Goal: Information Seeking & Learning: Learn about a topic

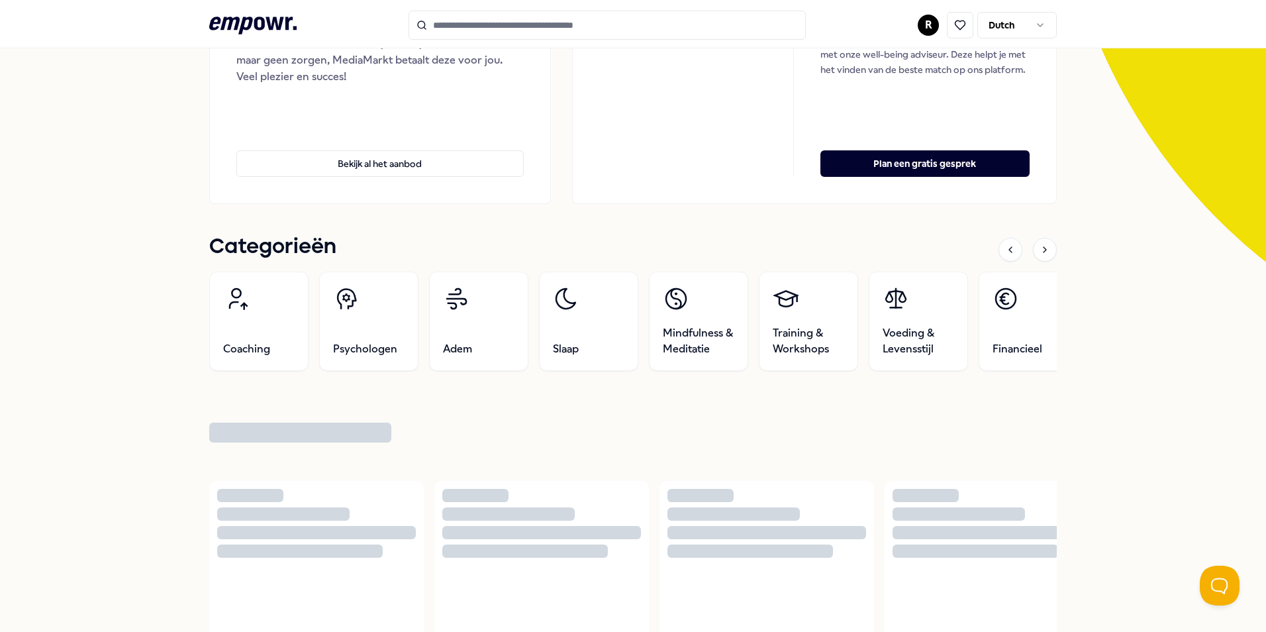
scroll to position [265, 0]
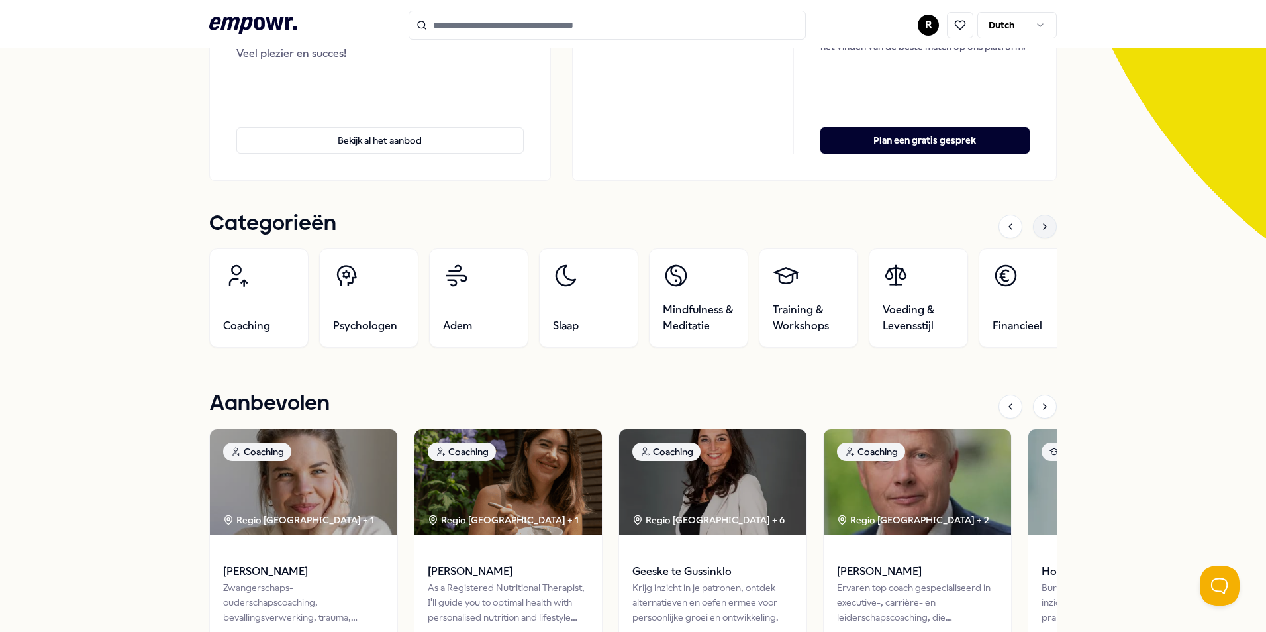
click at [1043, 225] on icon at bounding box center [1044, 226] width 3 height 5
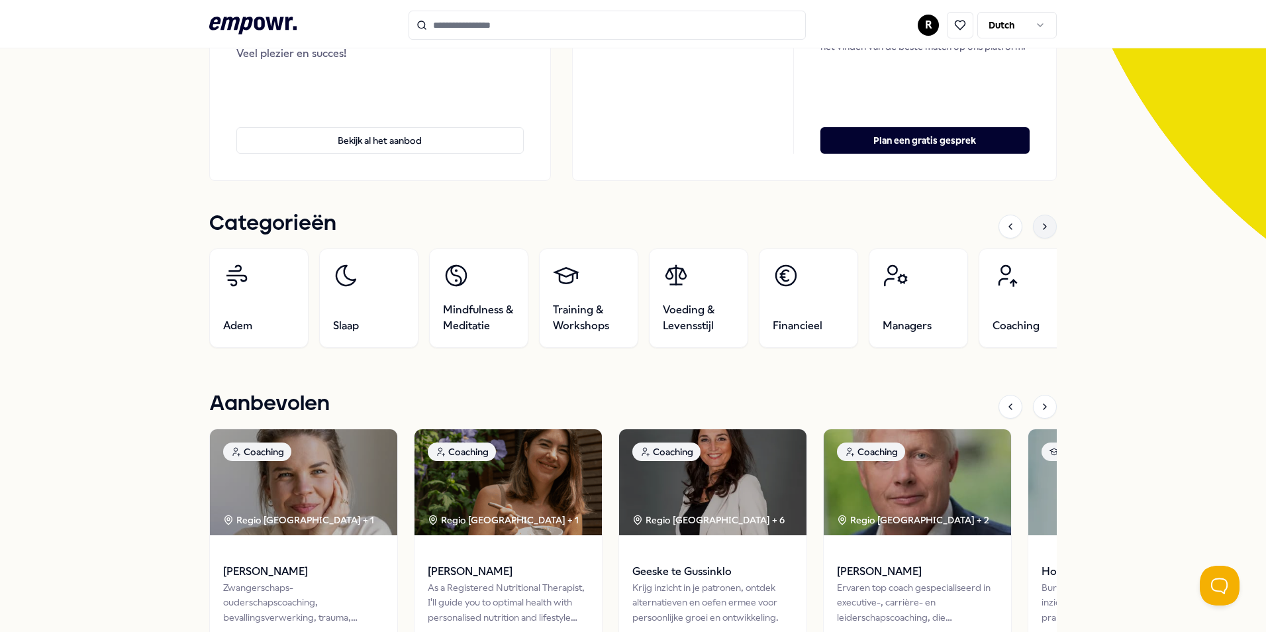
click at [1042, 224] on icon at bounding box center [1044, 226] width 11 height 11
click at [1042, 220] on div at bounding box center [1045, 227] width 24 height 24
click at [1042, 222] on icon at bounding box center [1044, 226] width 11 height 11
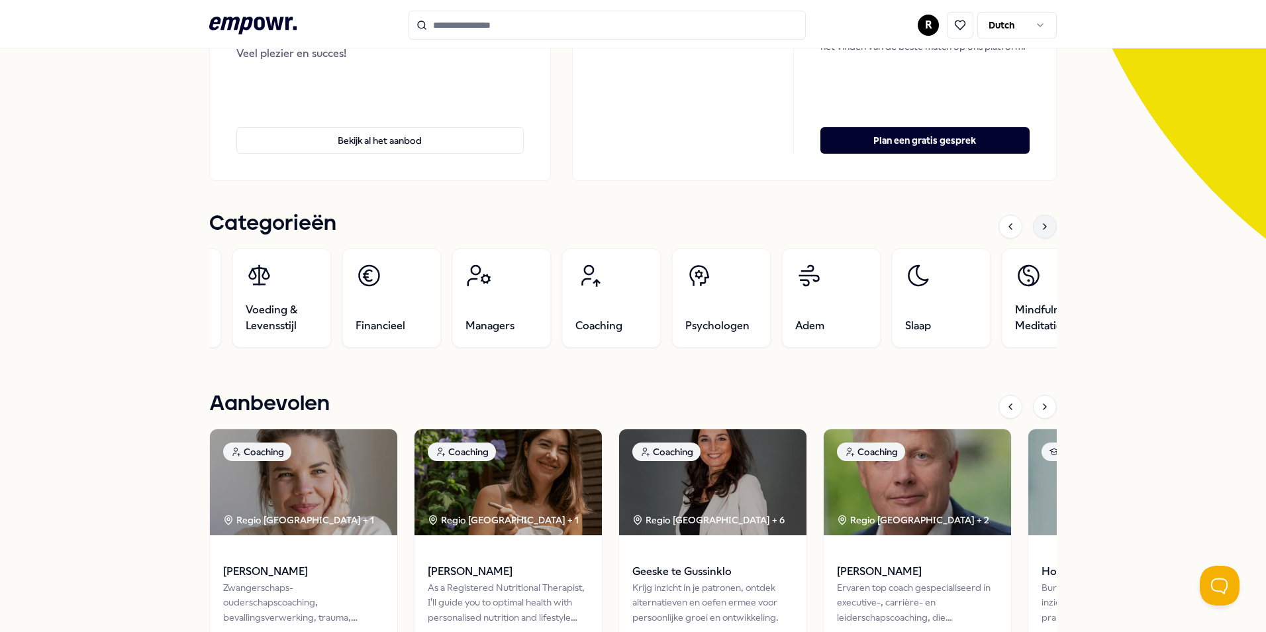
click at [1042, 216] on div at bounding box center [1045, 227] width 24 height 24
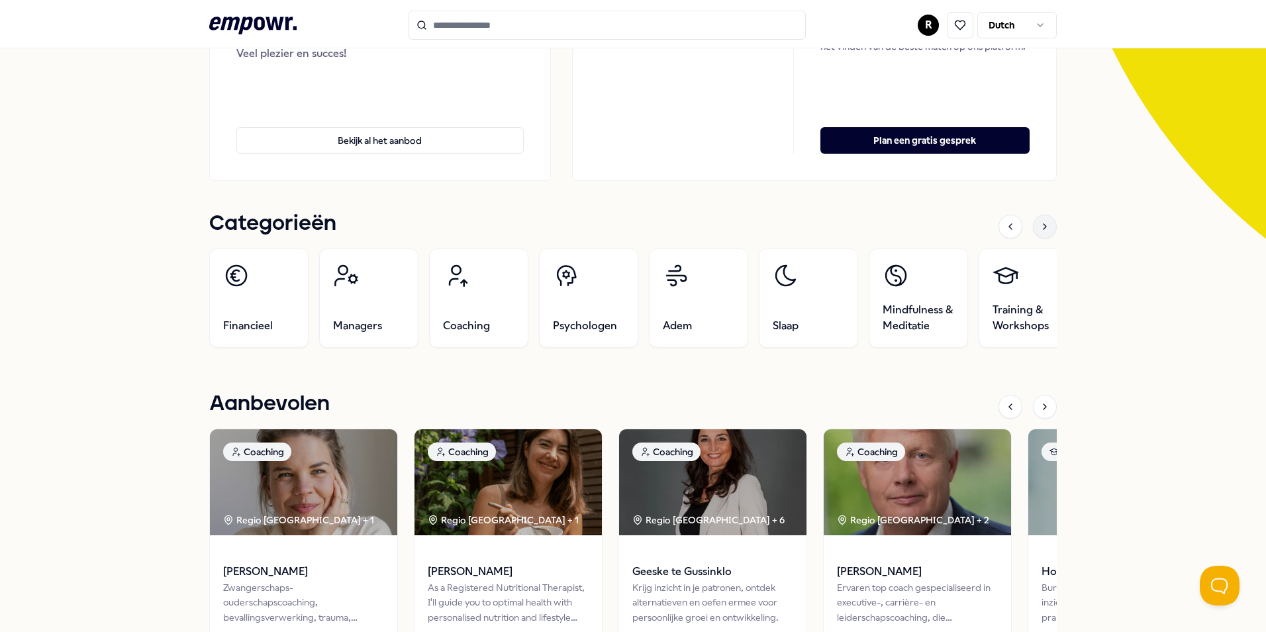
click at [1045, 218] on div at bounding box center [1045, 227] width 24 height 24
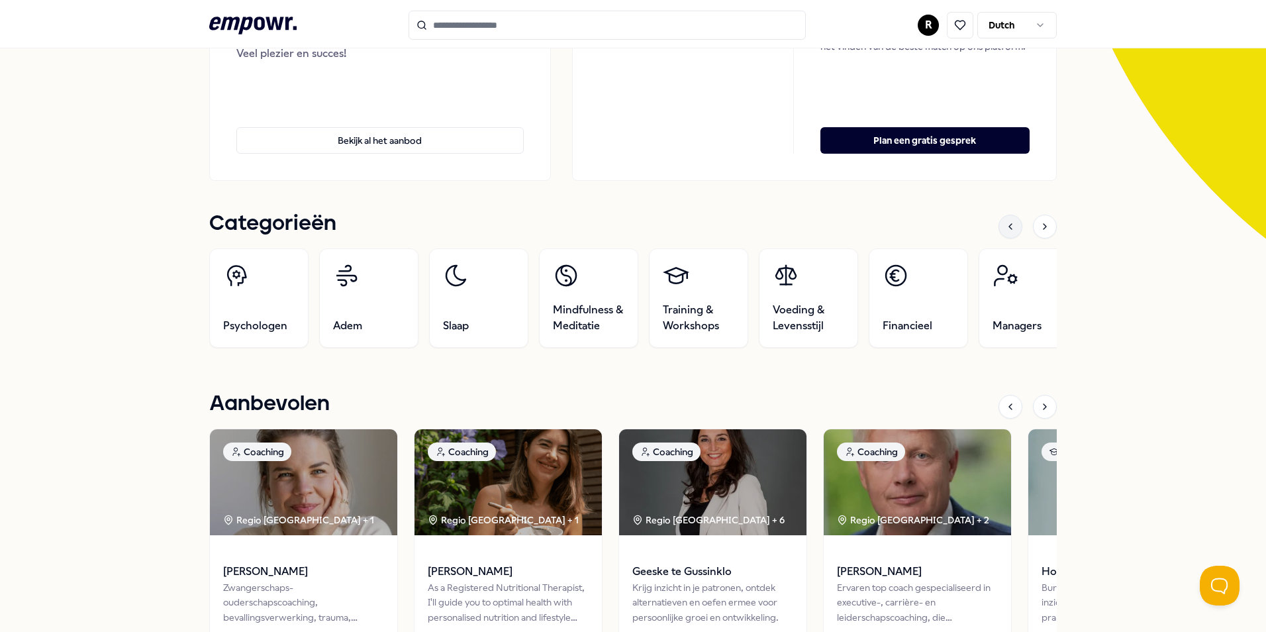
drag, startPoint x: 1045, startPoint y: 218, endPoint x: 1002, endPoint y: 224, distance: 43.4
click at [1005, 224] on icon at bounding box center [1010, 226] width 11 height 11
click at [1040, 236] on div at bounding box center [1045, 227] width 24 height 24
click at [992, 328] on span "Managers" at bounding box center [1016, 326] width 49 height 16
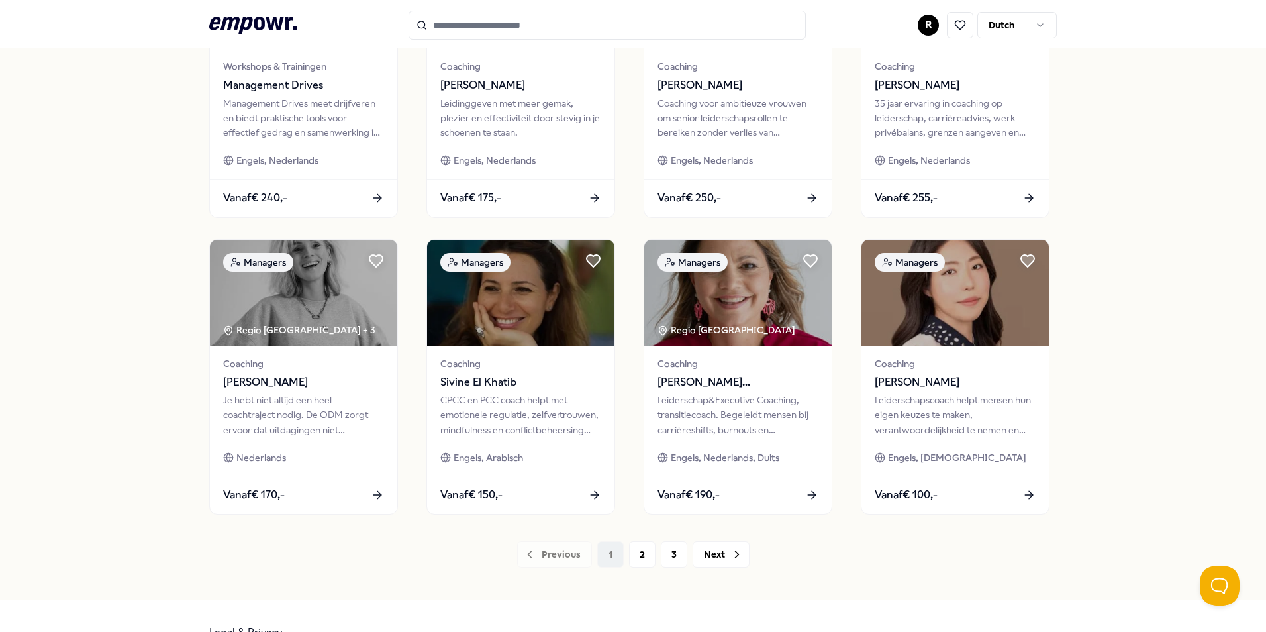
scroll to position [549, 0]
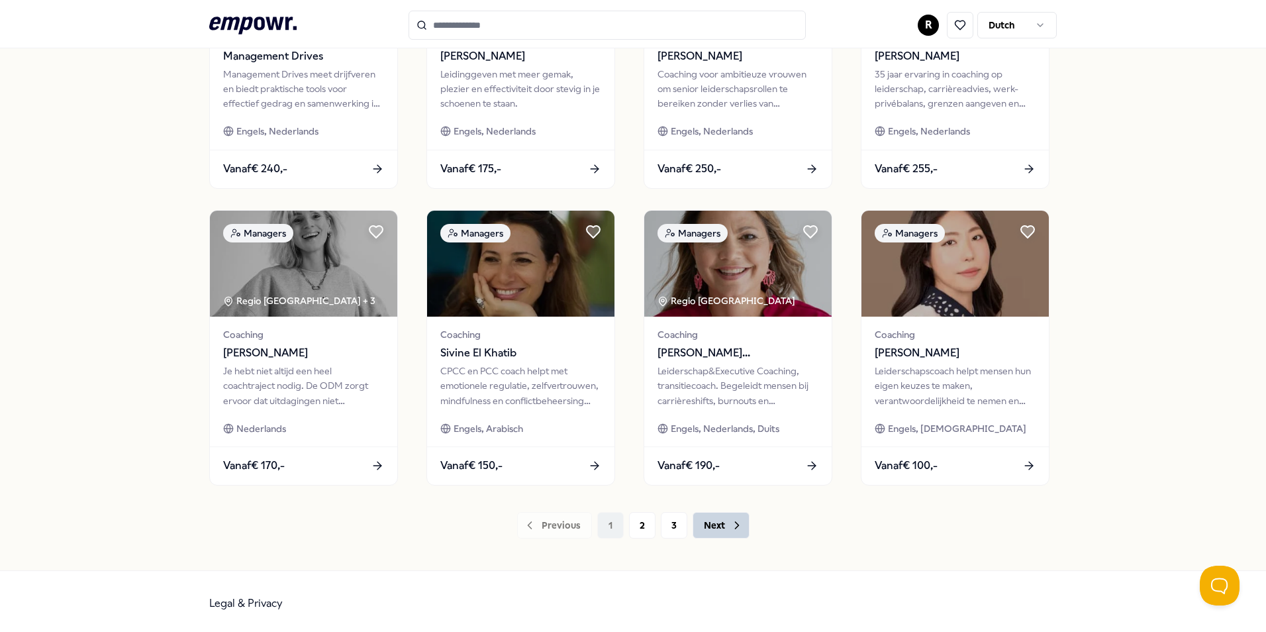
click at [723, 525] on button "Next" at bounding box center [720, 525] width 57 height 26
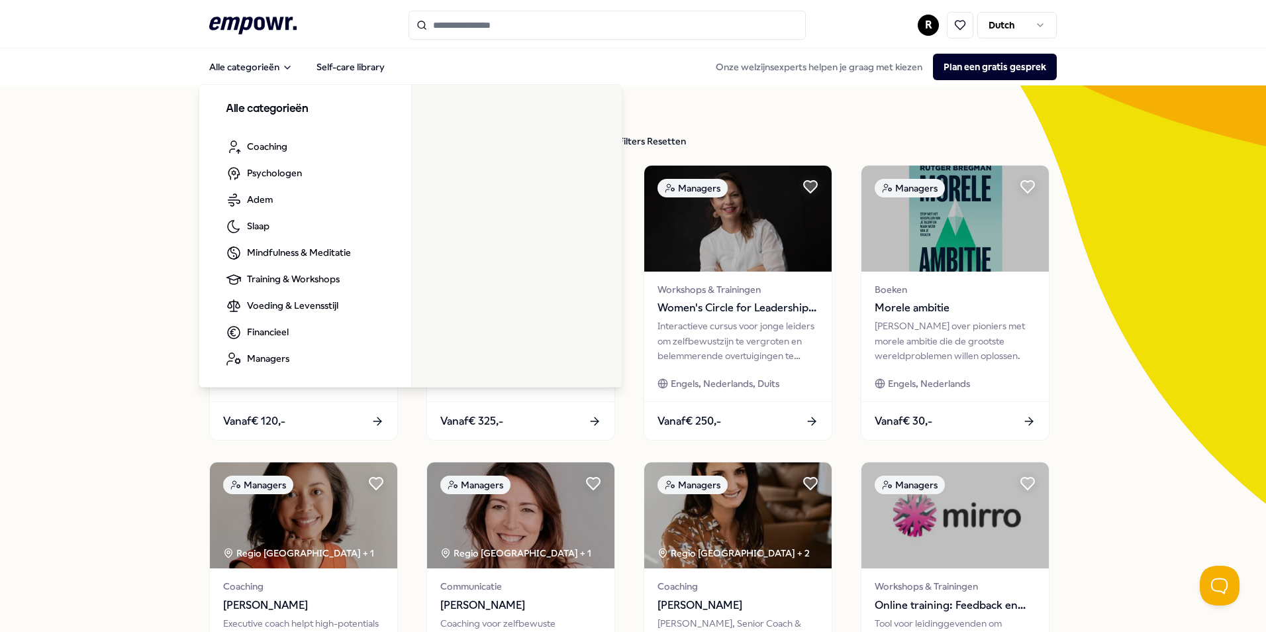
click at [222, 26] on icon ".empowr-logo_svg__cls-1{fill:#03032f}" at bounding box center [252, 25] width 87 height 24
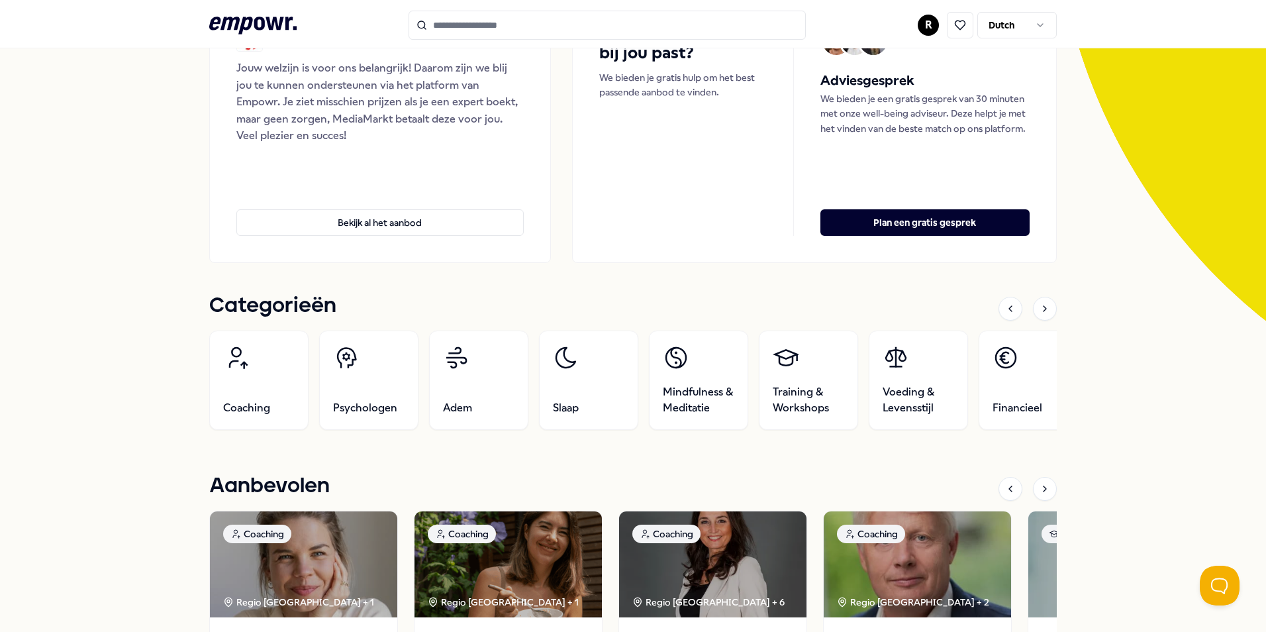
scroll to position [199, 0]
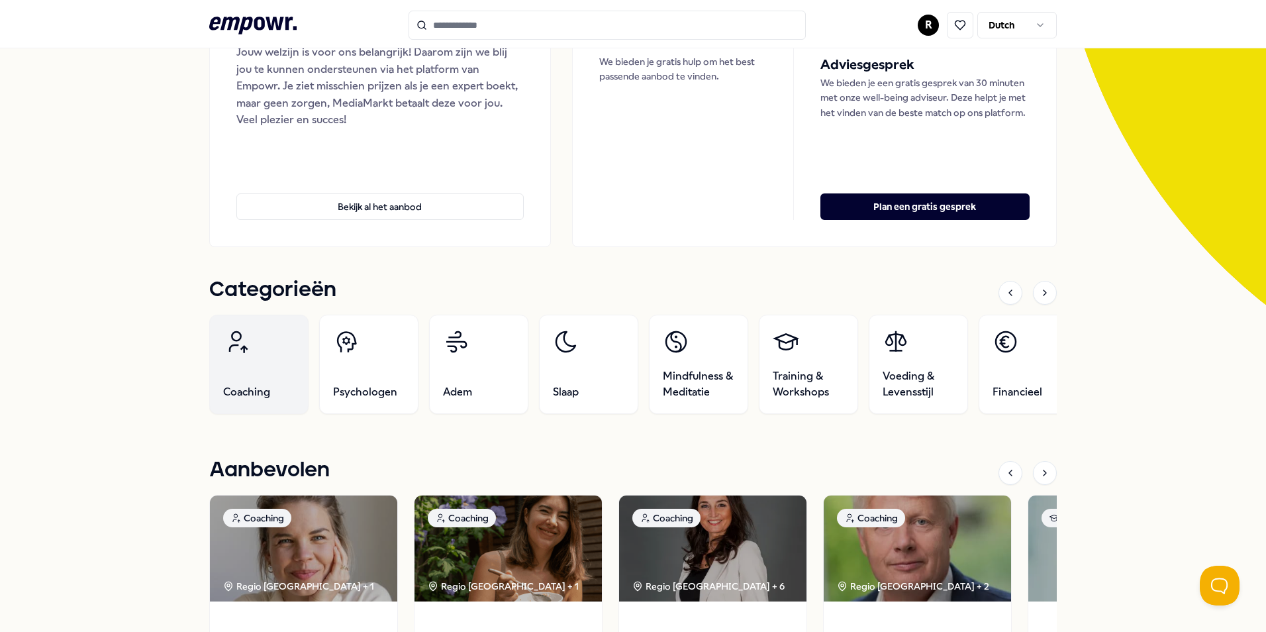
click at [267, 350] on link "Coaching" at bounding box center [258, 363] width 99 height 99
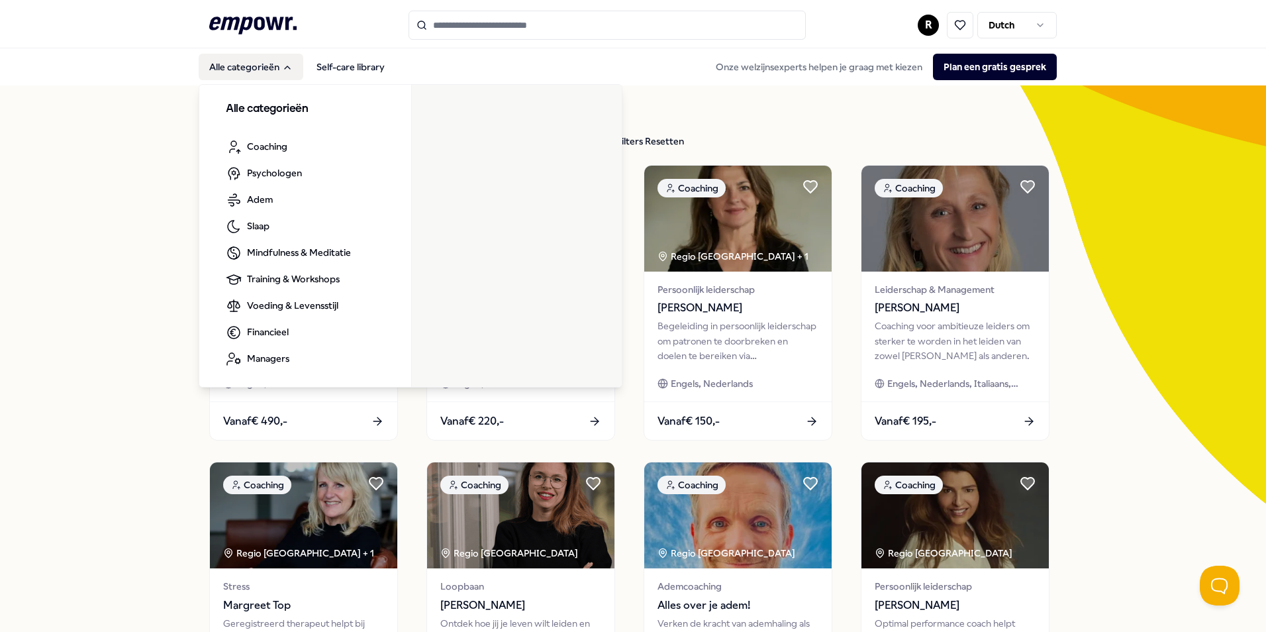
click at [240, 73] on button "Alle categorieën" at bounding box center [251, 67] width 105 height 26
click at [222, 20] on icon at bounding box center [252, 25] width 87 height 17
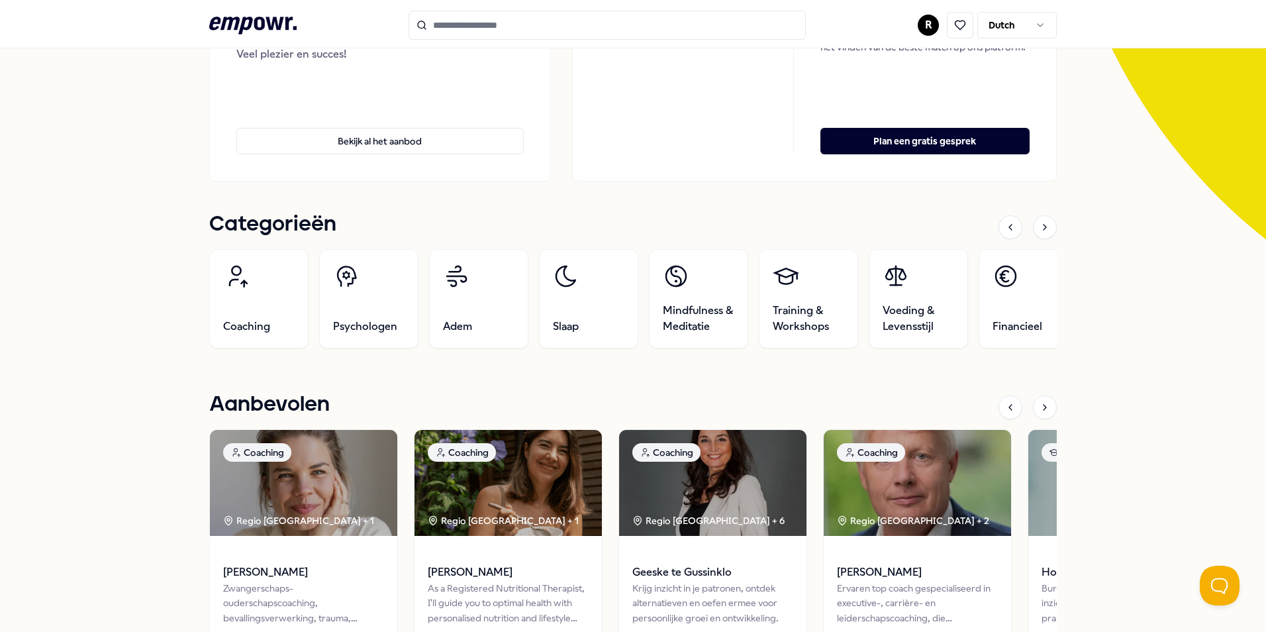
scroll to position [249, 0]
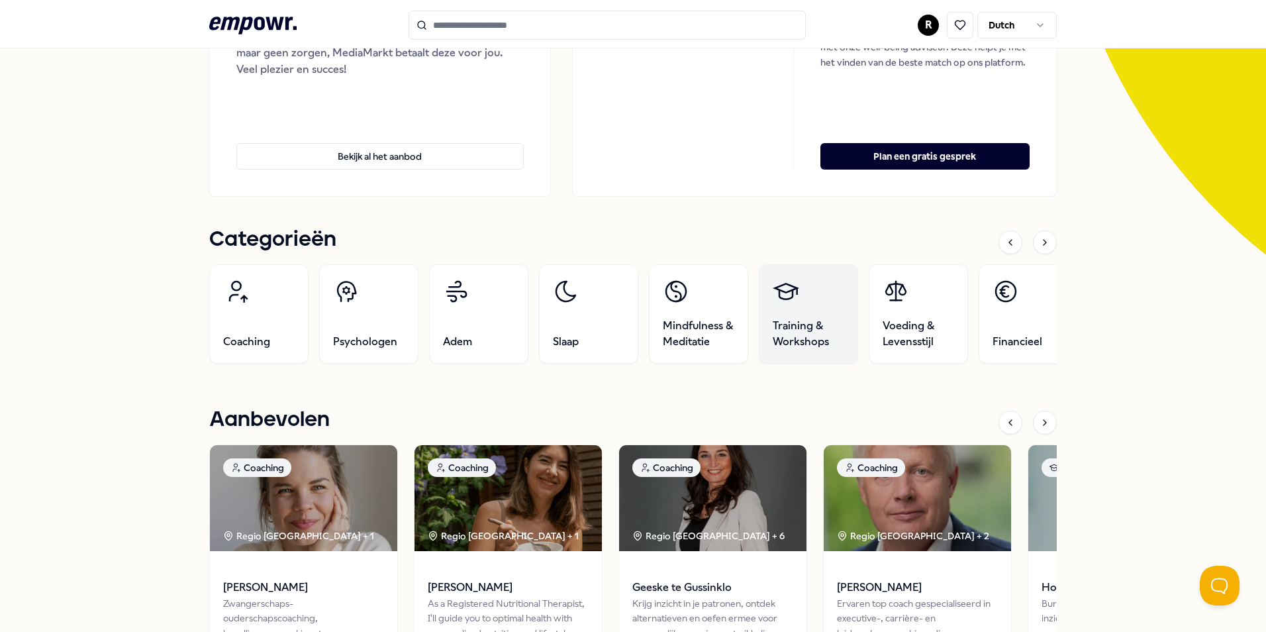
click at [777, 339] on span "Training & Workshops" at bounding box center [809, 334] width 72 height 32
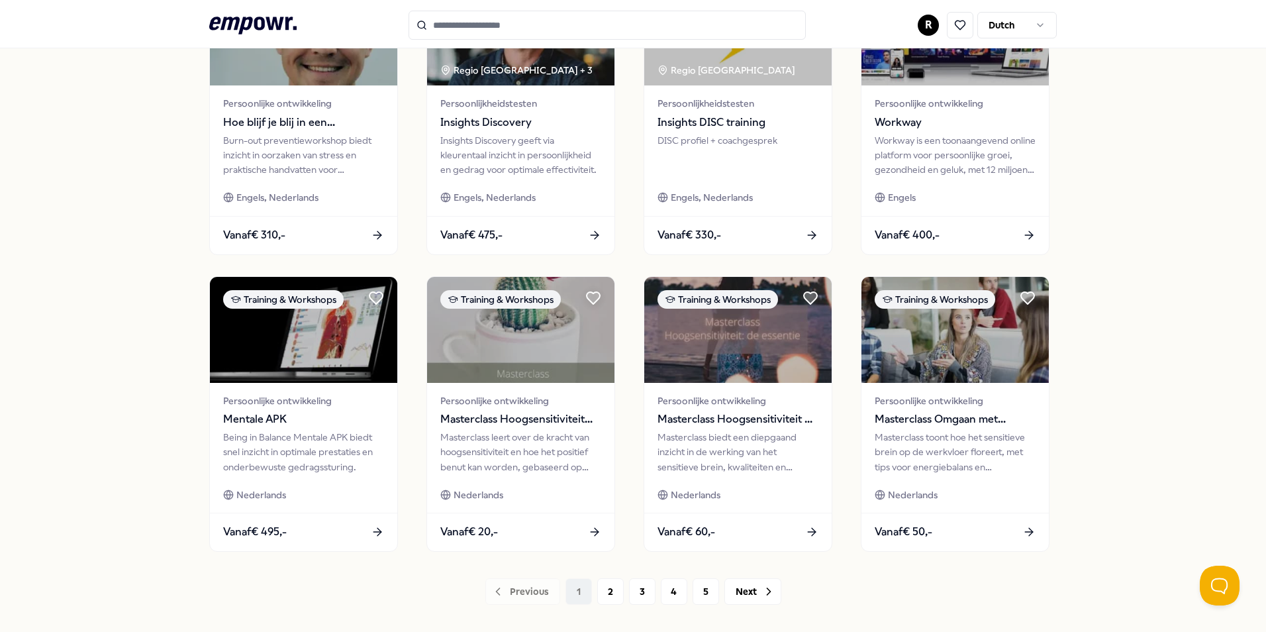
scroll to position [553, 0]
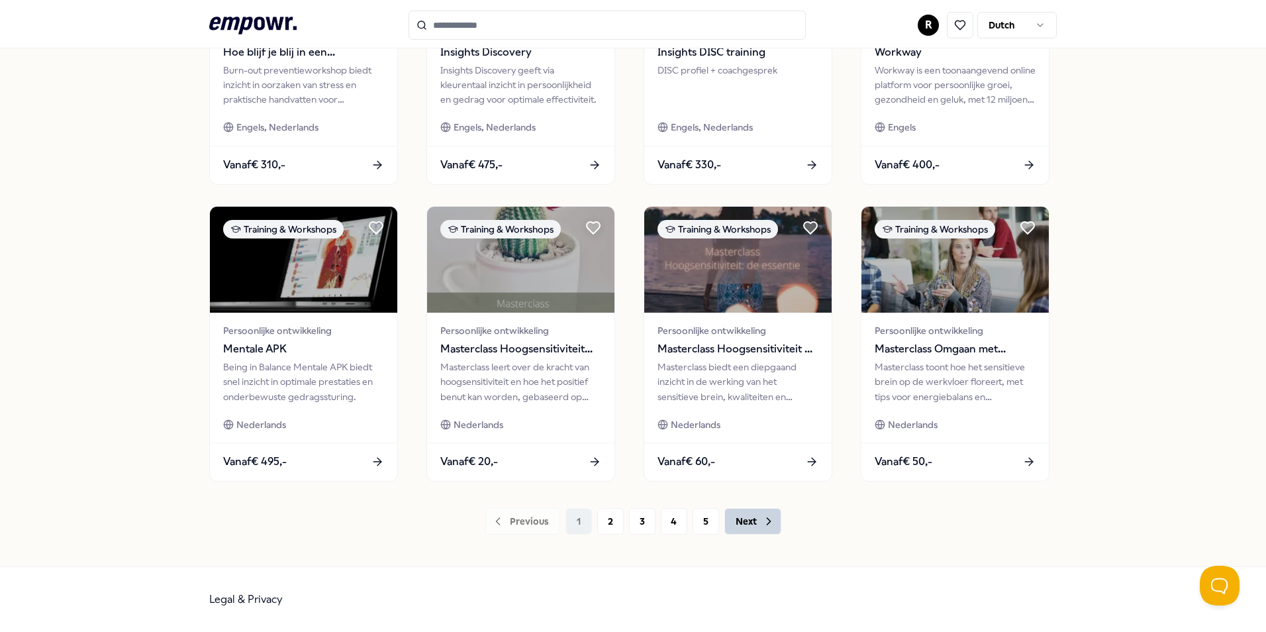
click at [730, 520] on button "Next" at bounding box center [752, 521] width 57 height 26
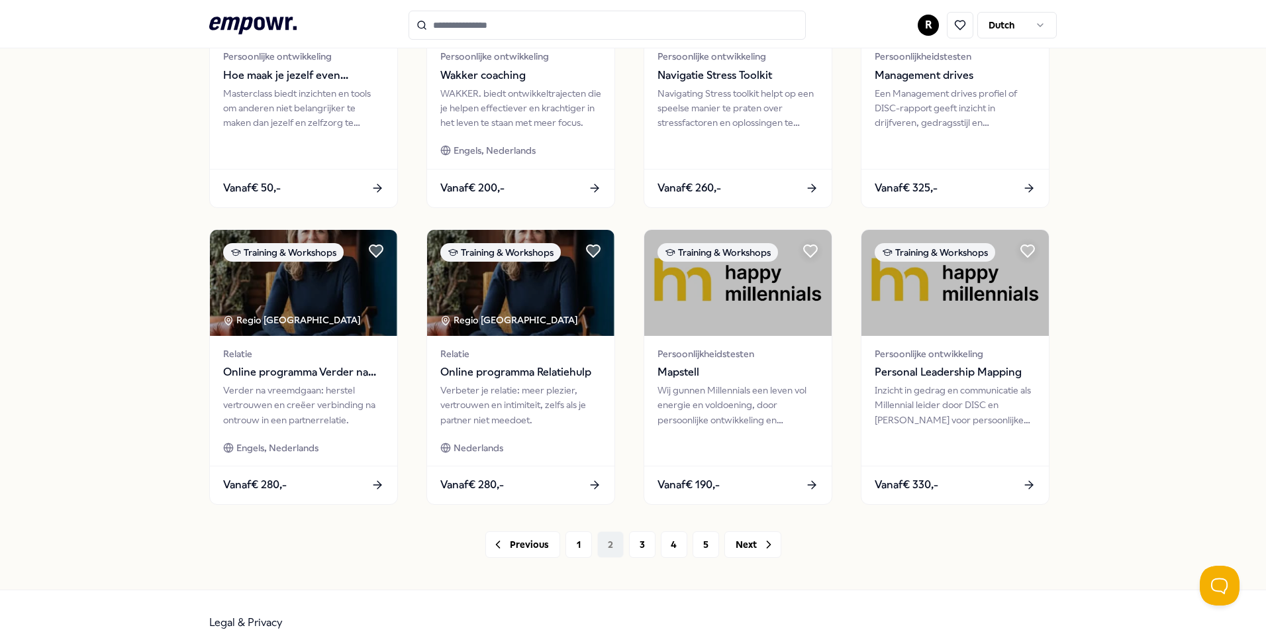
scroll to position [553, 0]
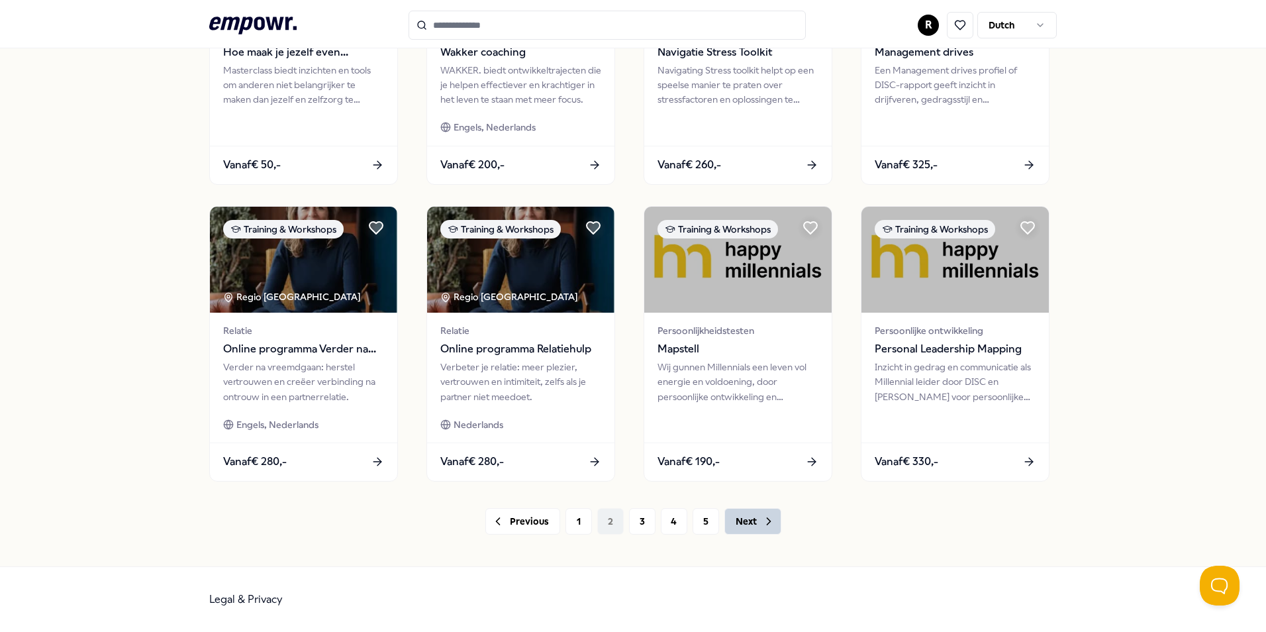
click at [751, 520] on button "Next" at bounding box center [752, 521] width 57 height 26
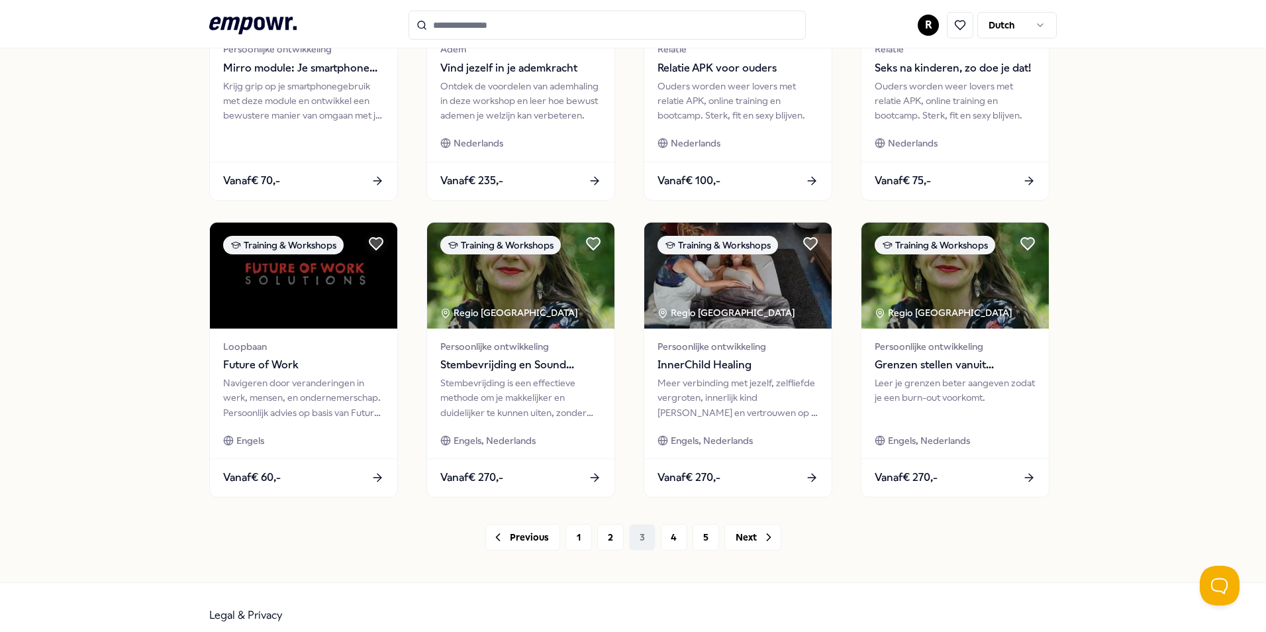
scroll to position [553, 0]
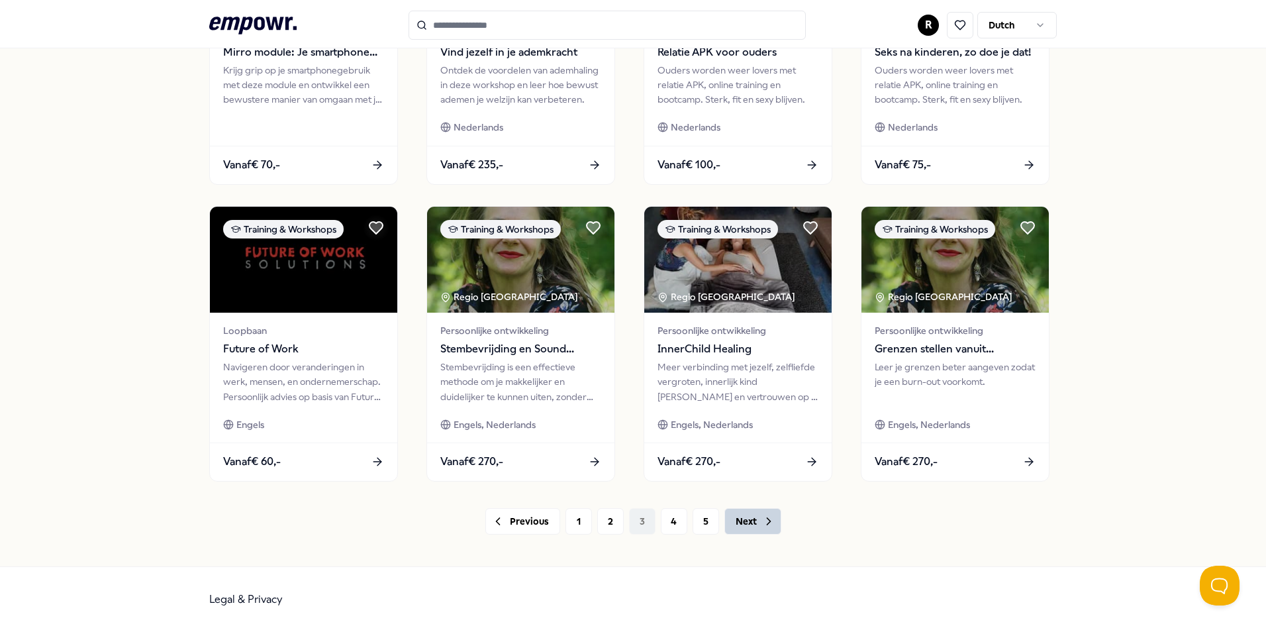
click at [746, 517] on button "Next" at bounding box center [752, 521] width 57 height 26
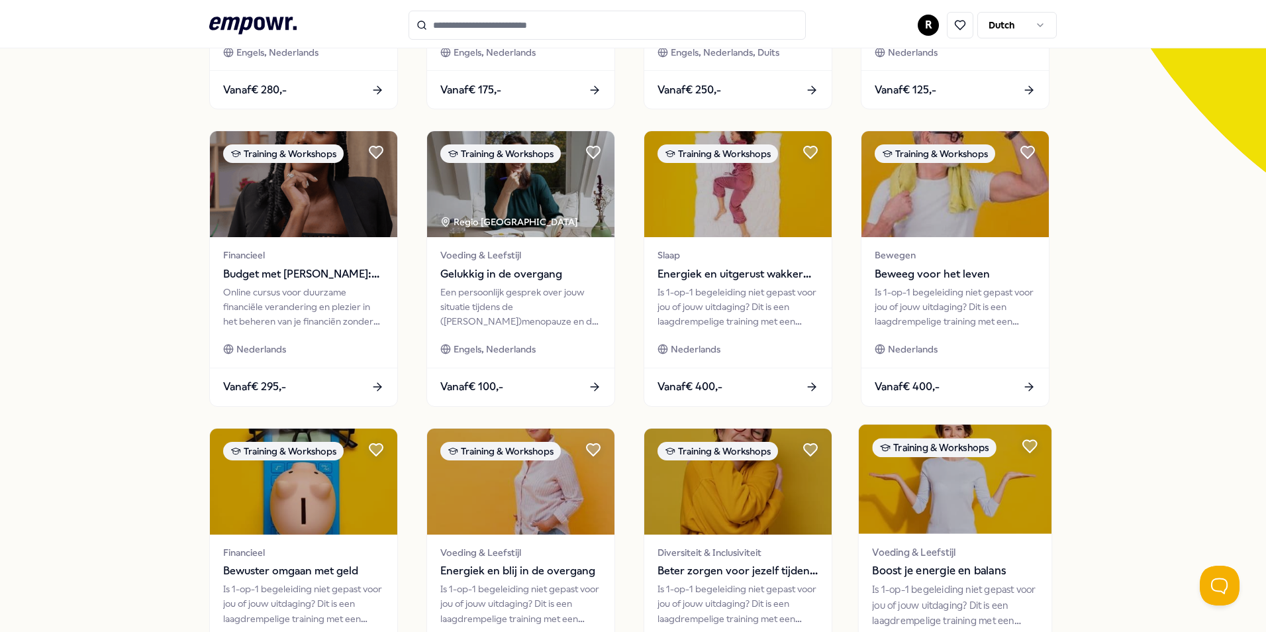
scroll to position [553, 0]
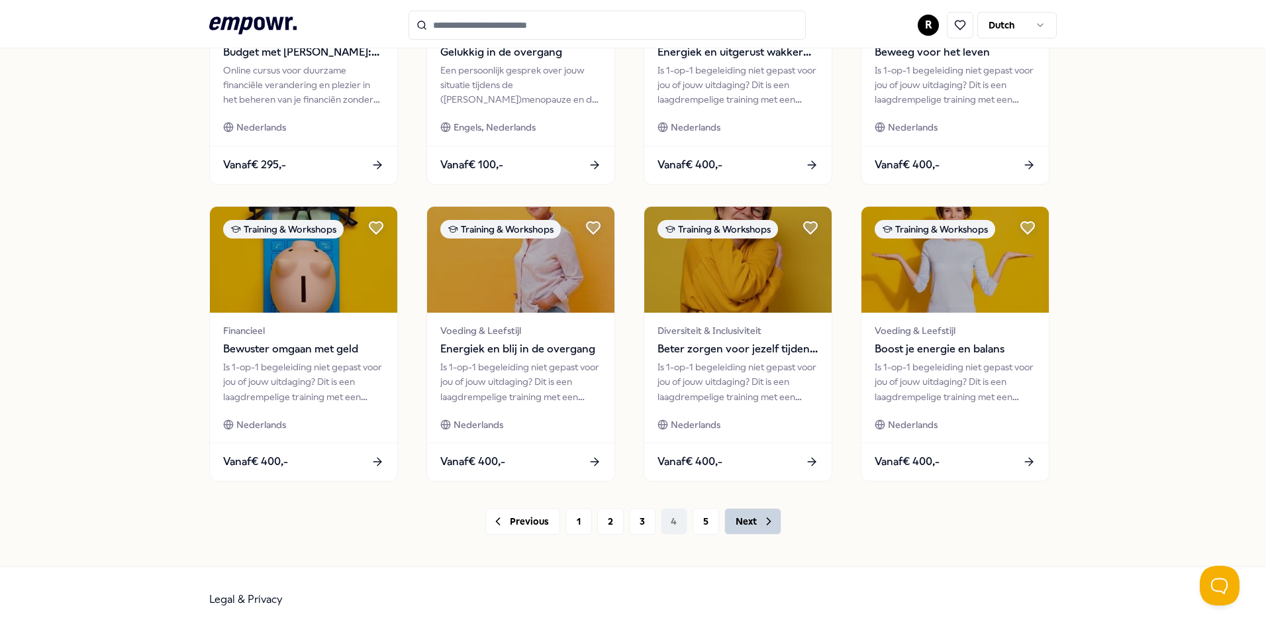
click at [745, 519] on button "Next" at bounding box center [752, 521] width 57 height 26
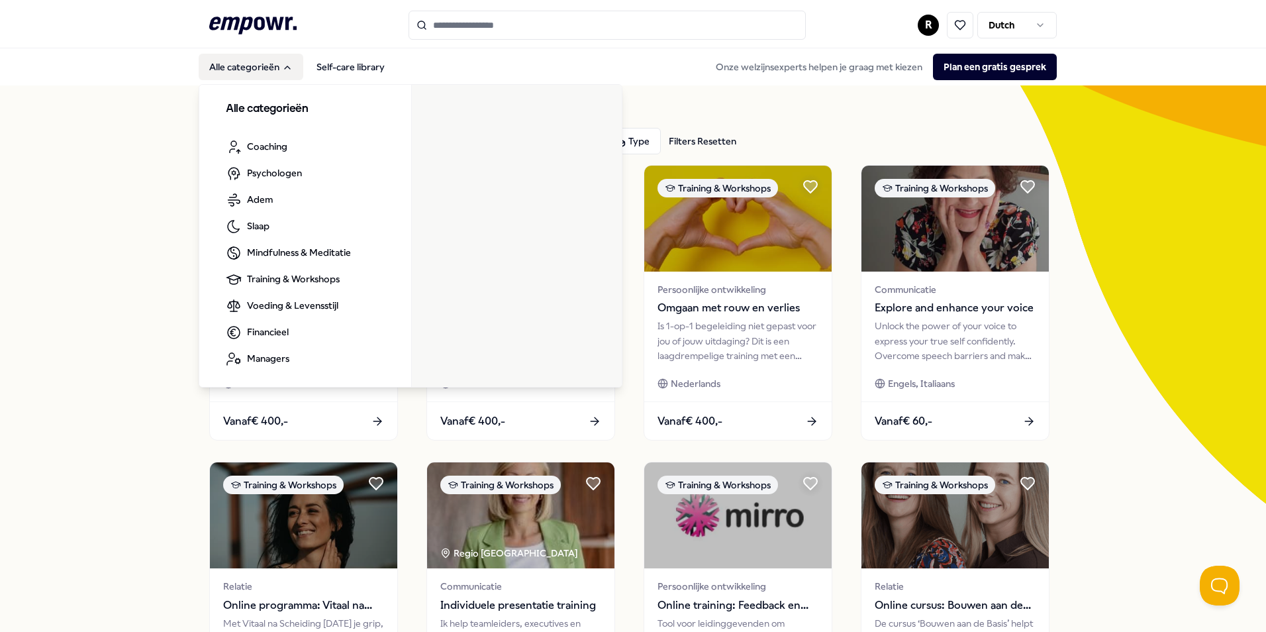
click at [238, 71] on button "Alle categorieën" at bounding box center [251, 67] width 105 height 26
click at [241, 70] on button "Alle categorieën" at bounding box center [251, 67] width 105 height 26
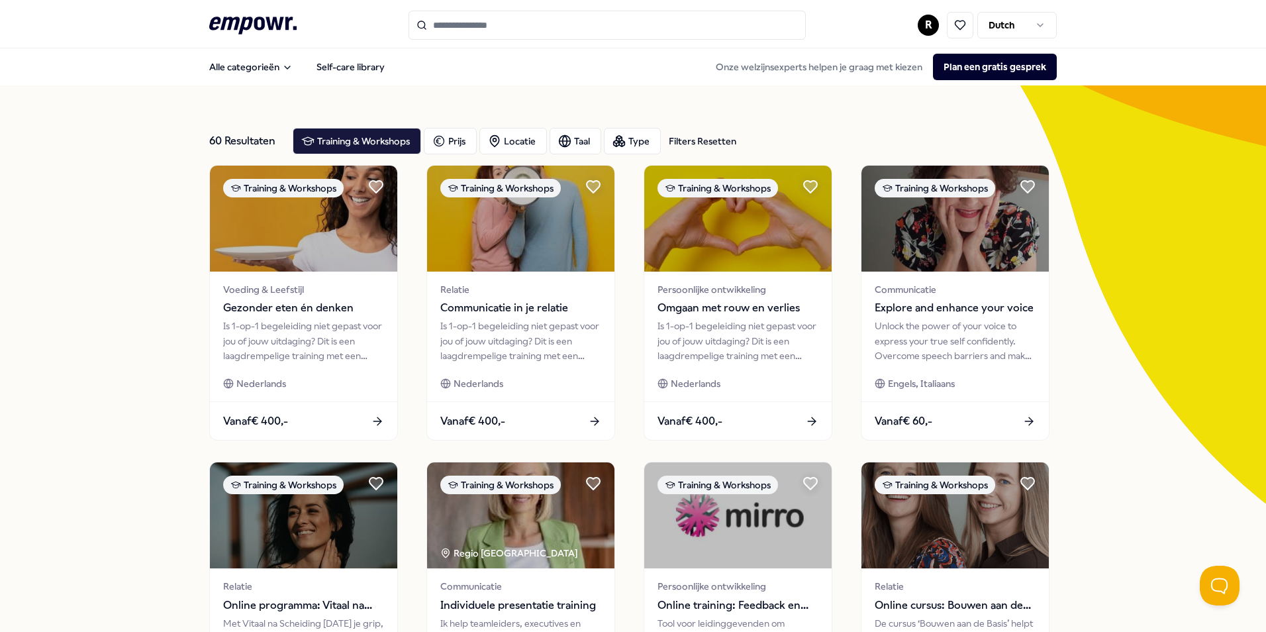
click at [275, 18] on icon ".empowr-logo_svg__cls-1{fill:#03032f}" at bounding box center [252, 25] width 87 height 24
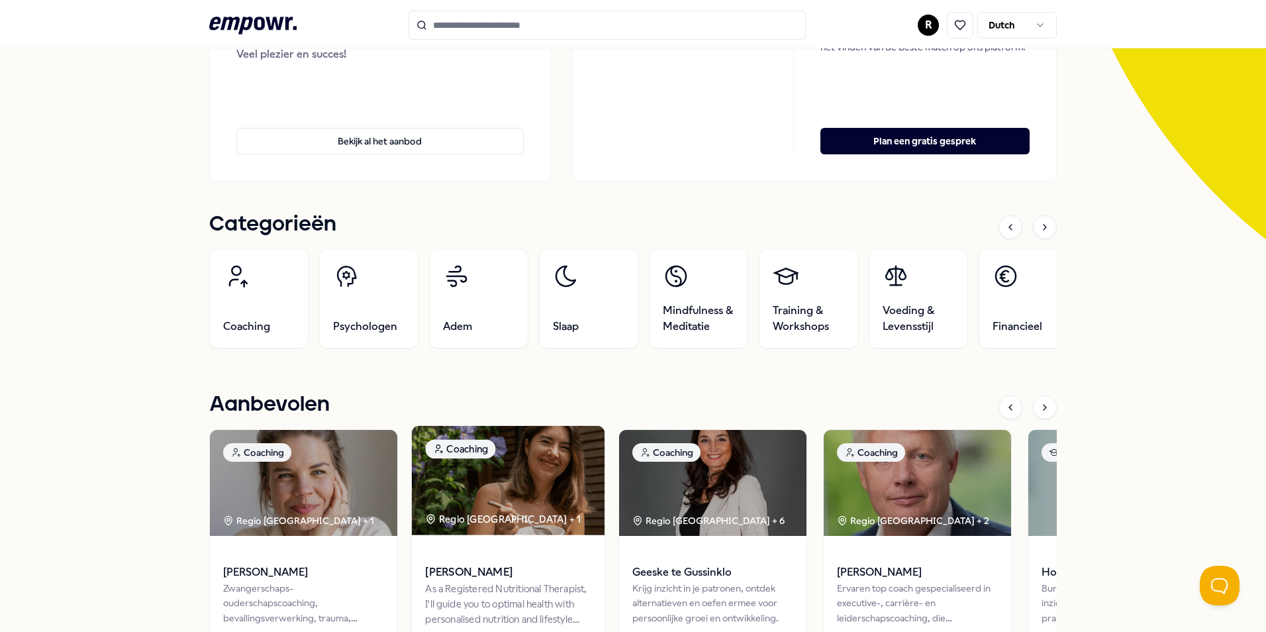
scroll to position [265, 0]
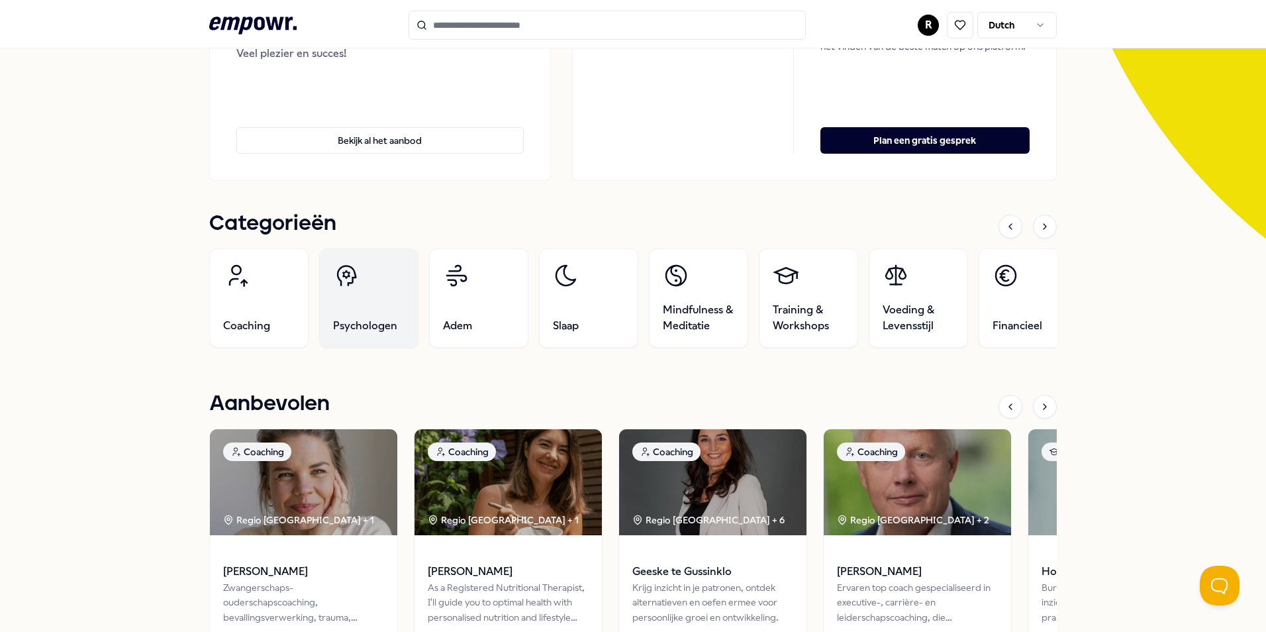
click at [375, 312] on link "Psychologen" at bounding box center [368, 297] width 99 height 99
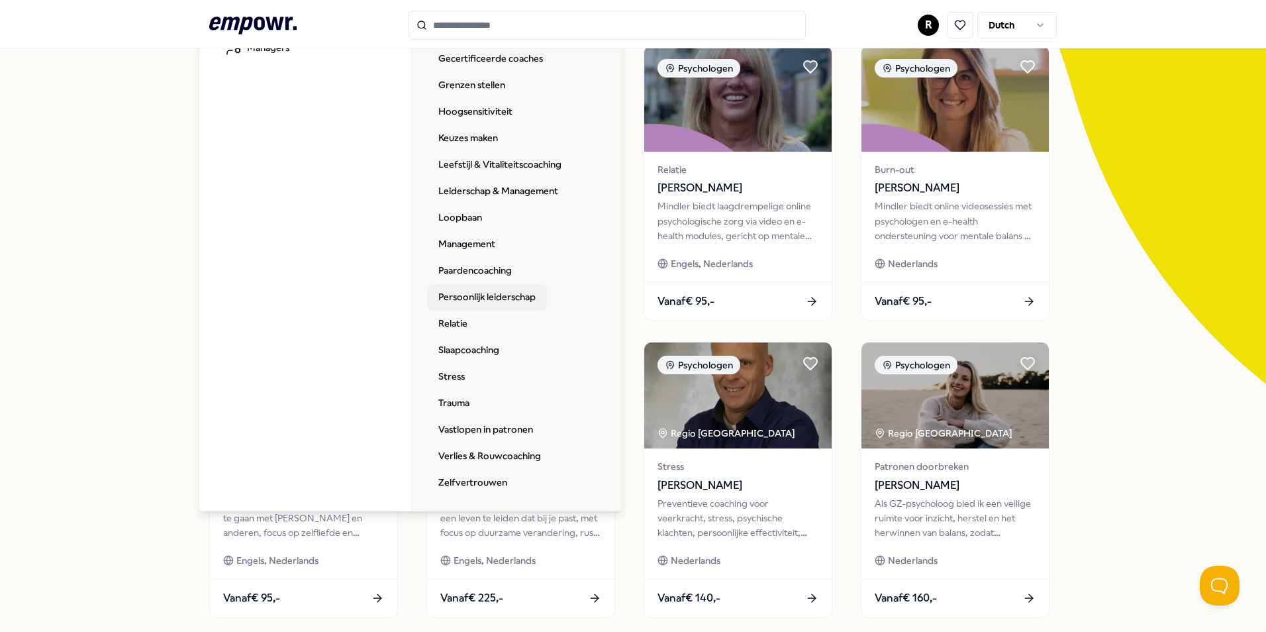
scroll to position [132, 0]
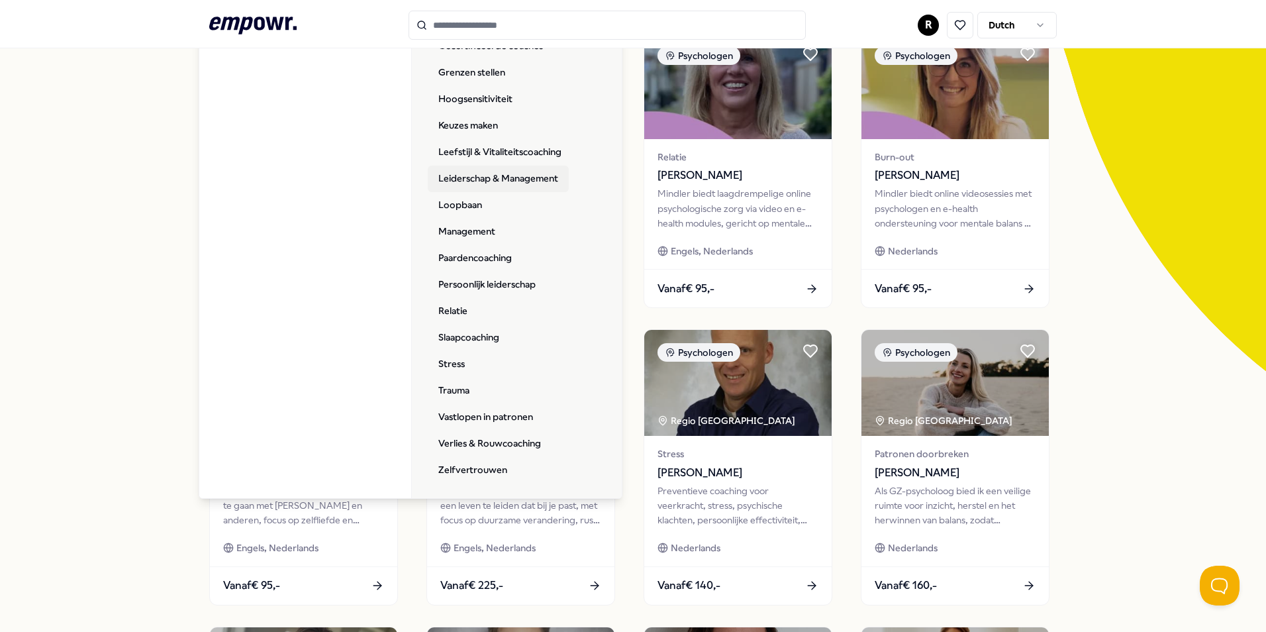
click at [511, 178] on link "Leiderschap & Management" at bounding box center [498, 179] width 141 height 26
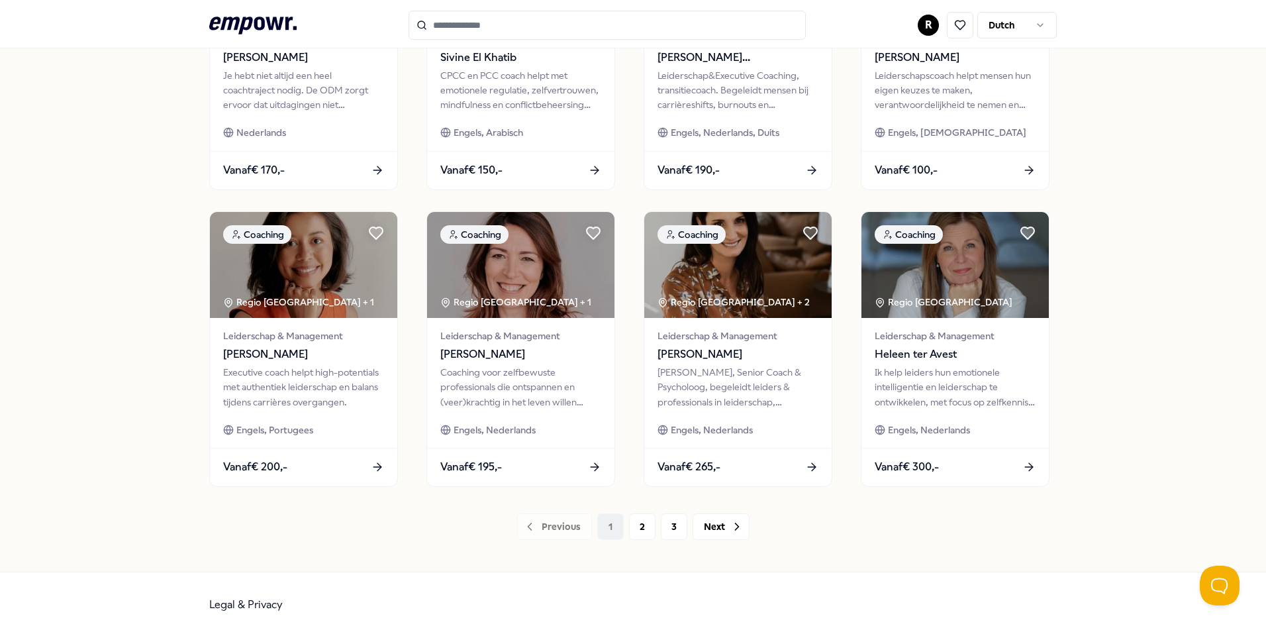
scroll to position [553, 0]
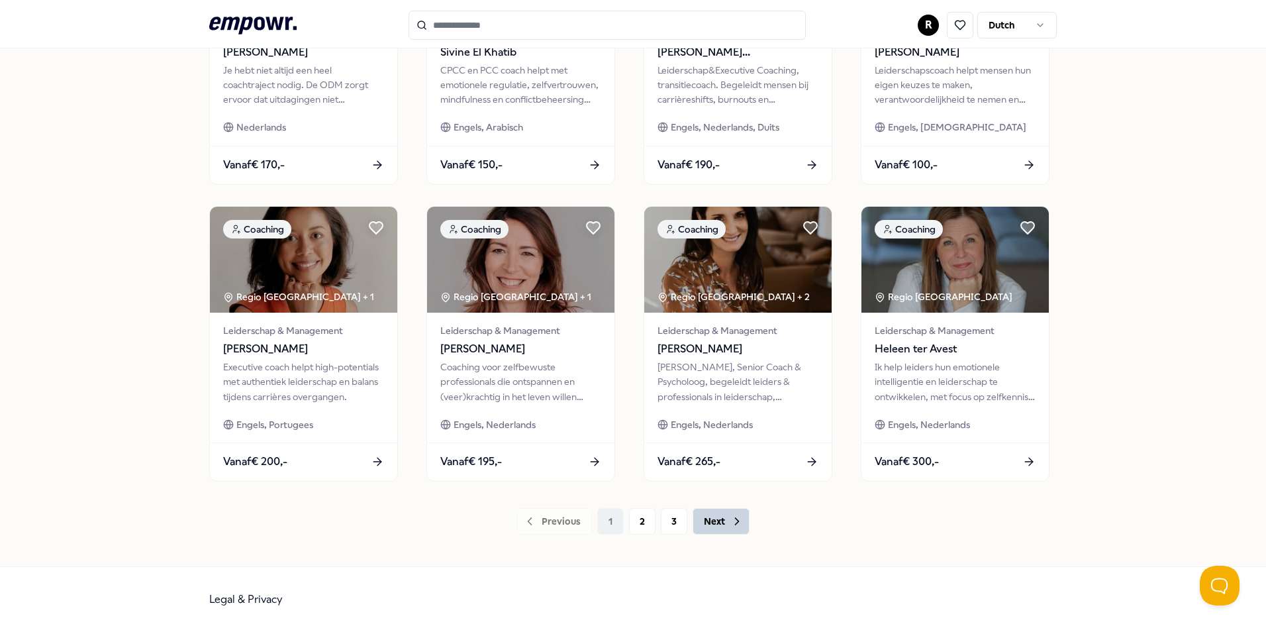
click at [722, 516] on button "Next" at bounding box center [720, 521] width 57 height 26
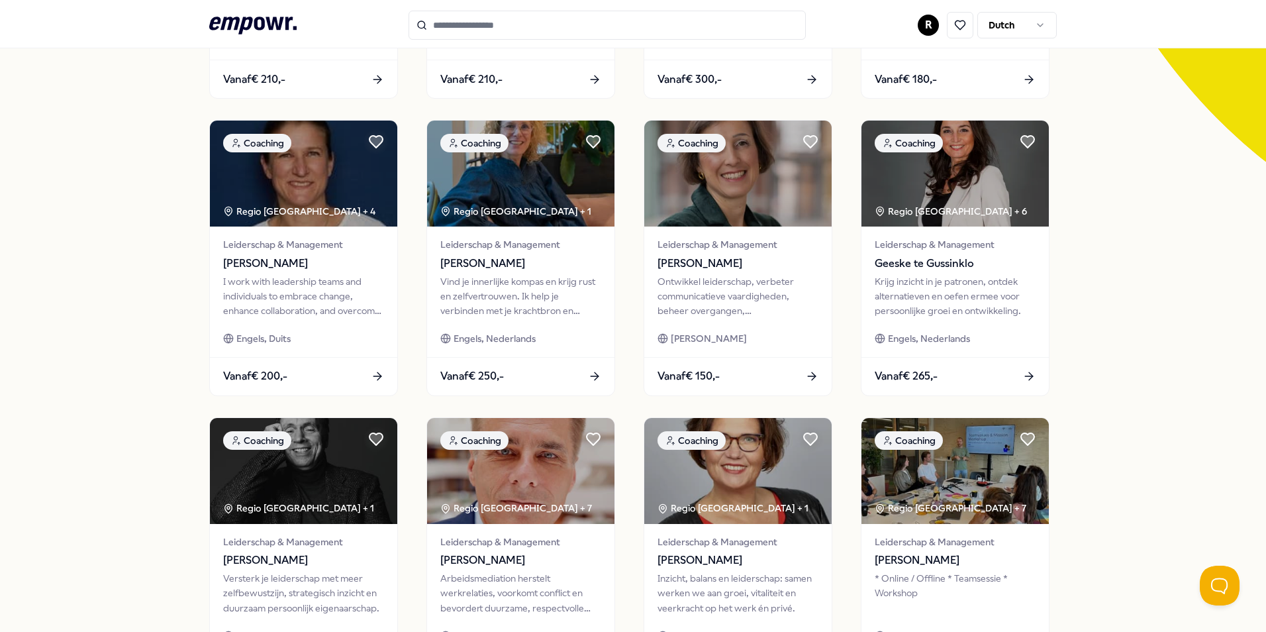
scroll to position [463, 0]
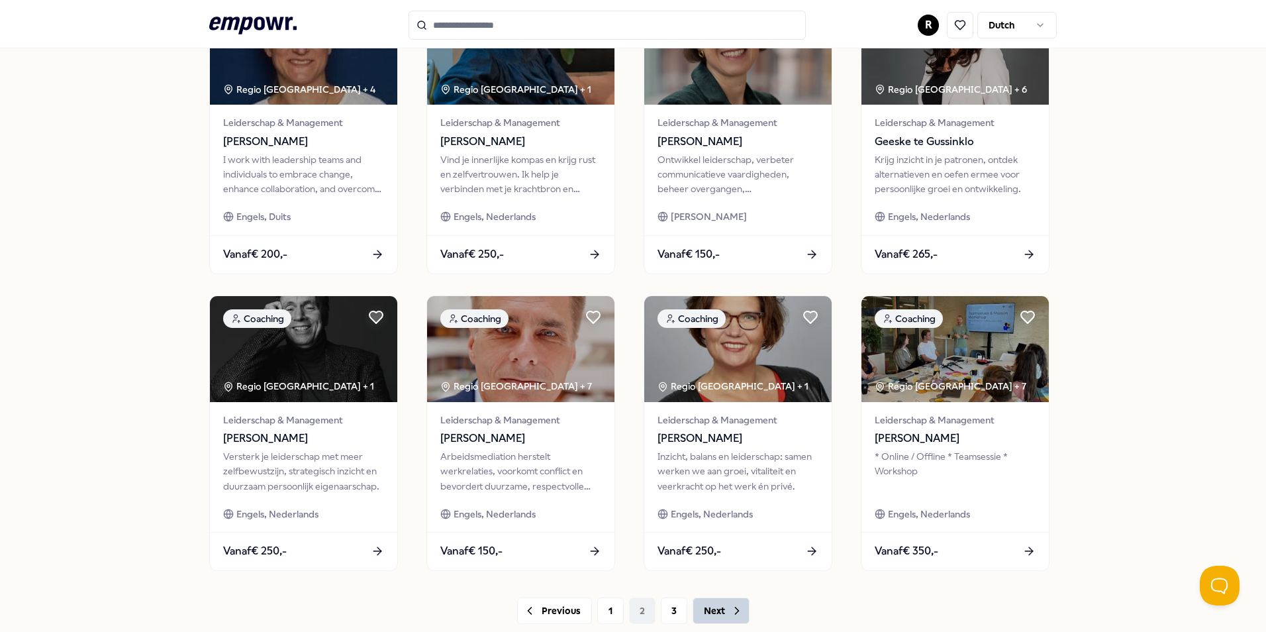
click at [730, 610] on icon at bounding box center [736, 610] width 13 height 13
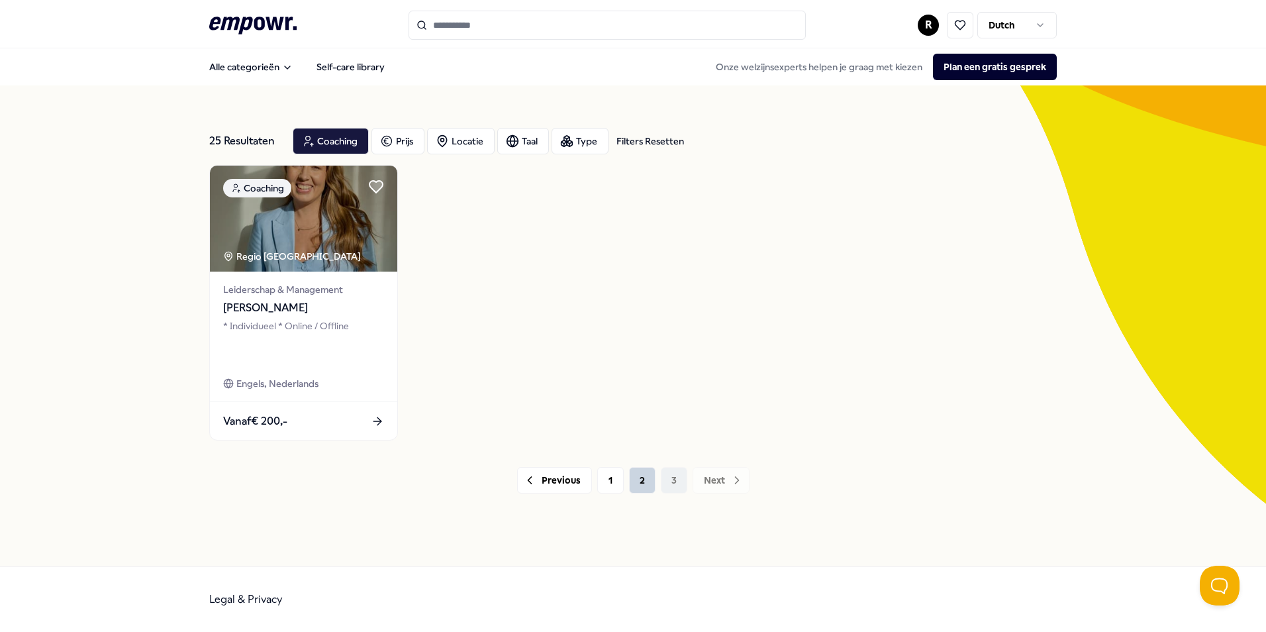
click at [646, 475] on button "2" at bounding box center [642, 480] width 26 height 26
click at [605, 489] on button "1" at bounding box center [610, 480] width 26 height 26
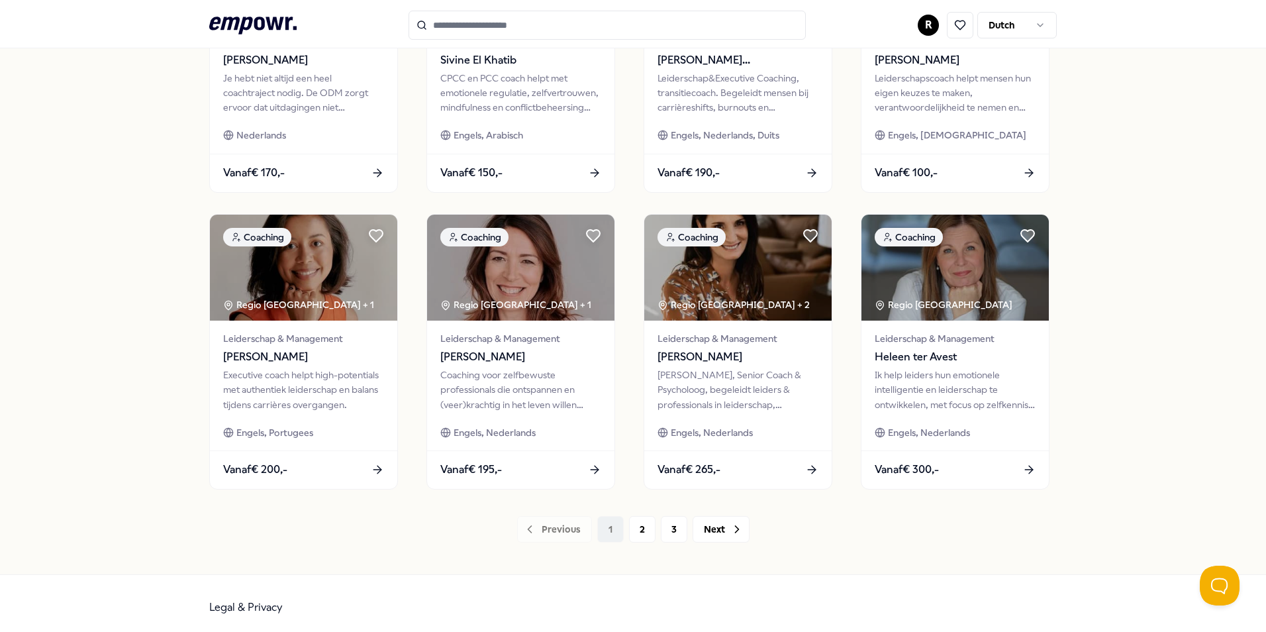
scroll to position [553, 0]
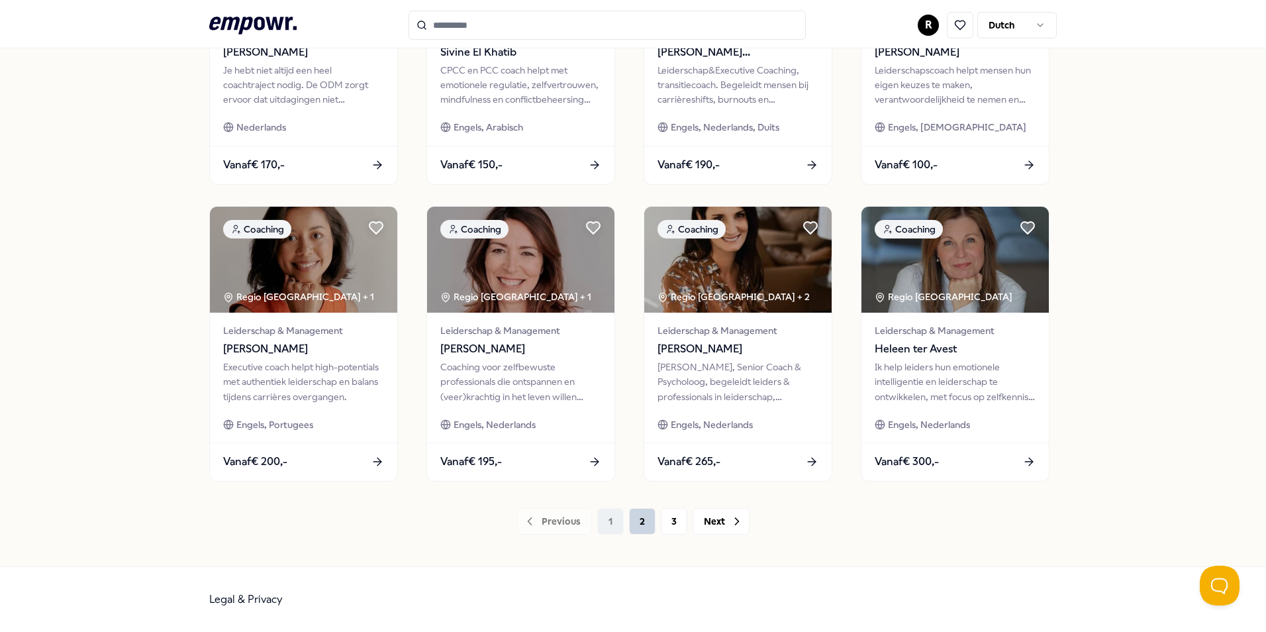
click at [635, 524] on button "2" at bounding box center [642, 521] width 26 height 26
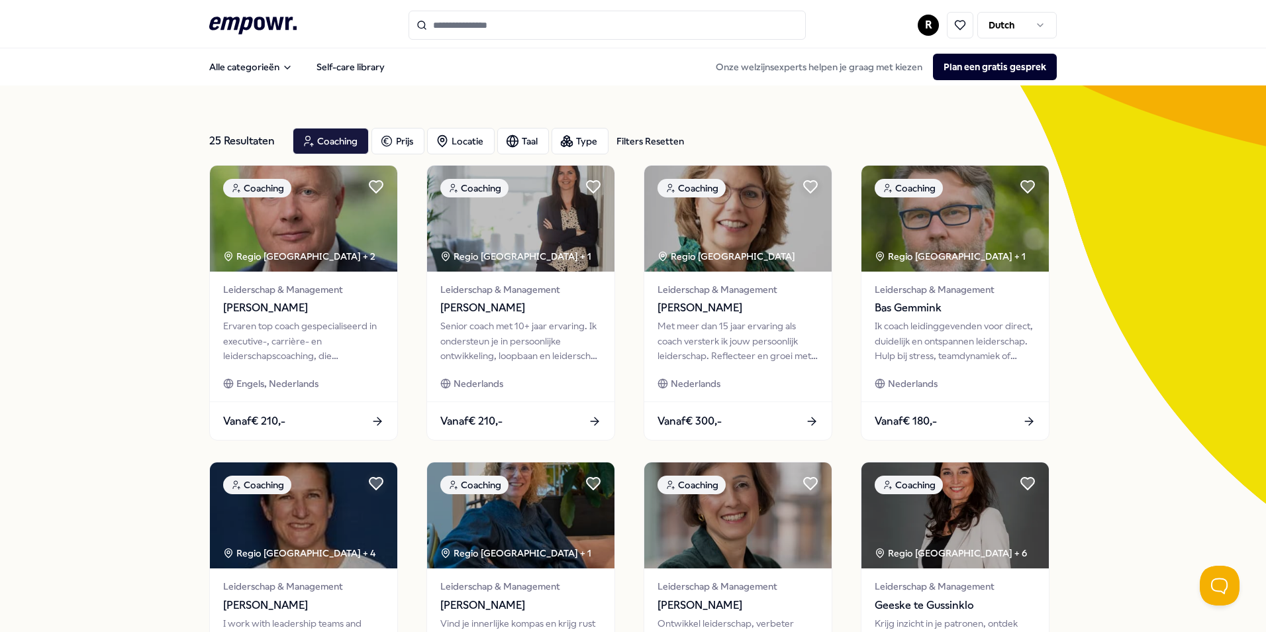
click at [1025, 28] on html ".empowr-logo_svg__cls-1{fill:#03032f} R Dutch Alle categorieën Self-care librar…" at bounding box center [633, 316] width 1266 height 632
click at [1159, 75] on html ".empowr-logo_svg__cls-1{fill:#03032f} R Dutch Alle categorieën Self-care librar…" at bounding box center [633, 316] width 1266 height 632
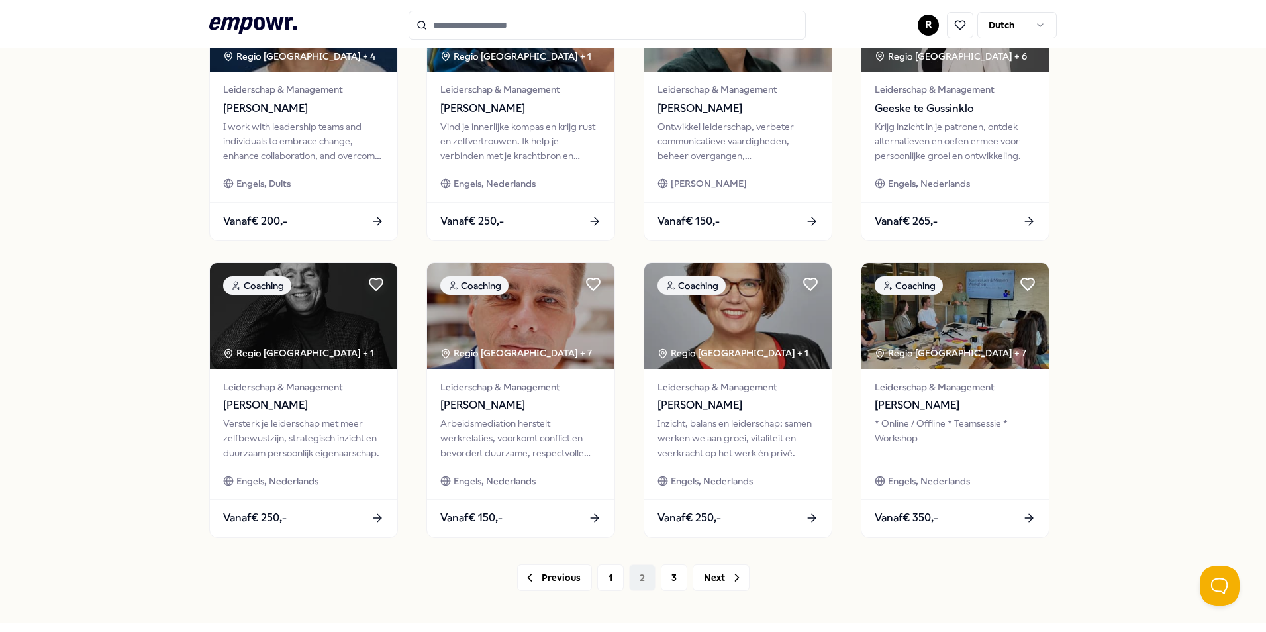
scroll to position [553, 0]
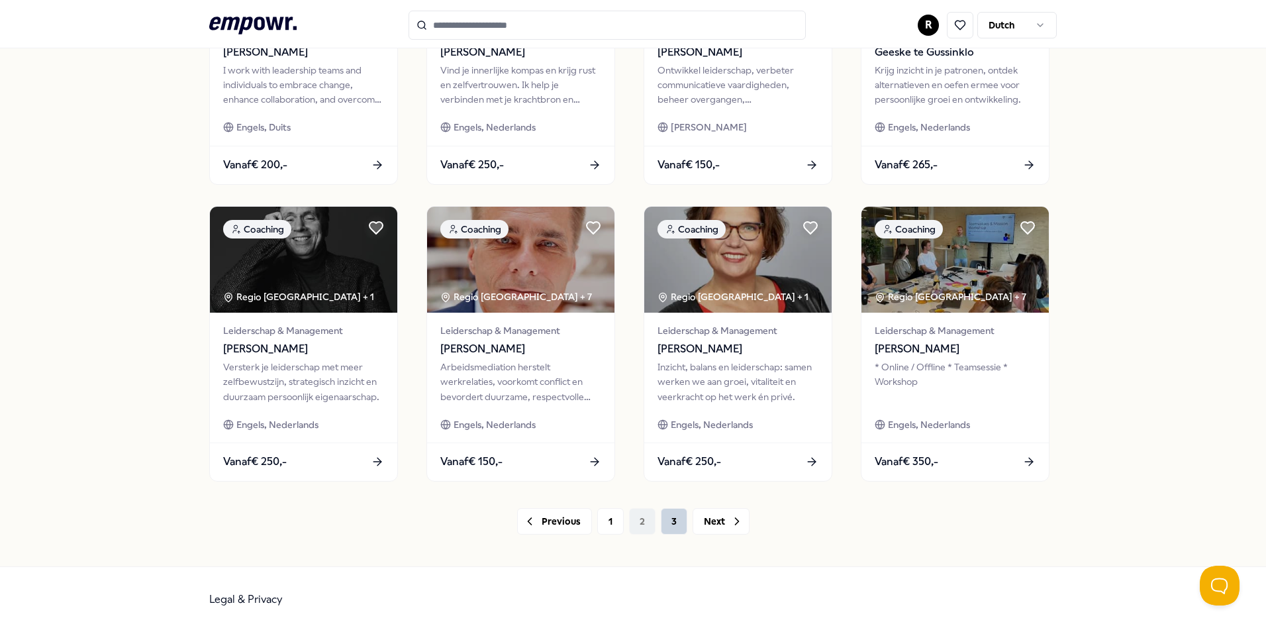
click at [671, 534] on button "3" at bounding box center [674, 521] width 26 height 26
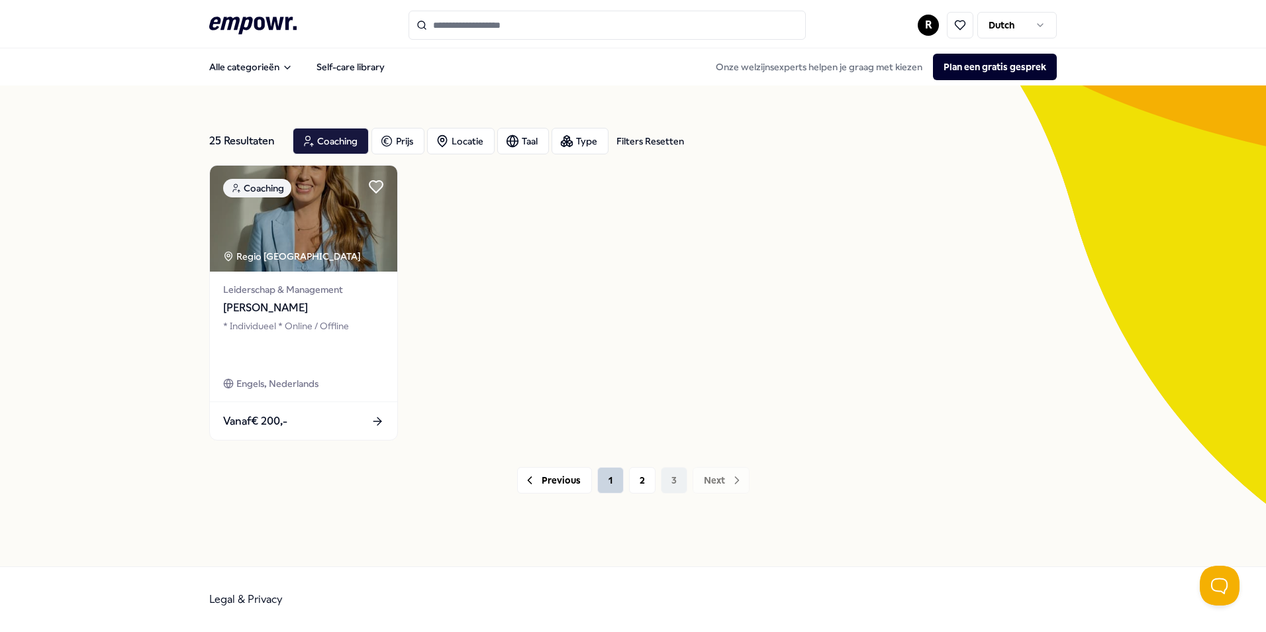
click at [608, 482] on button "1" at bounding box center [610, 480] width 26 height 26
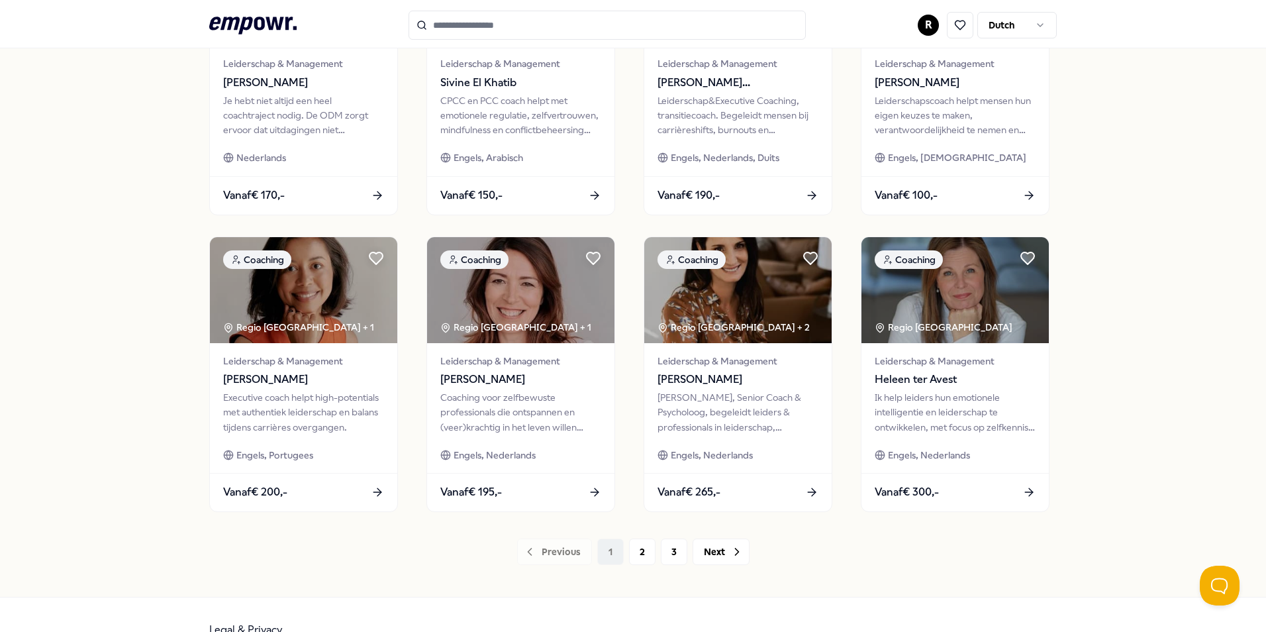
scroll to position [530, 0]
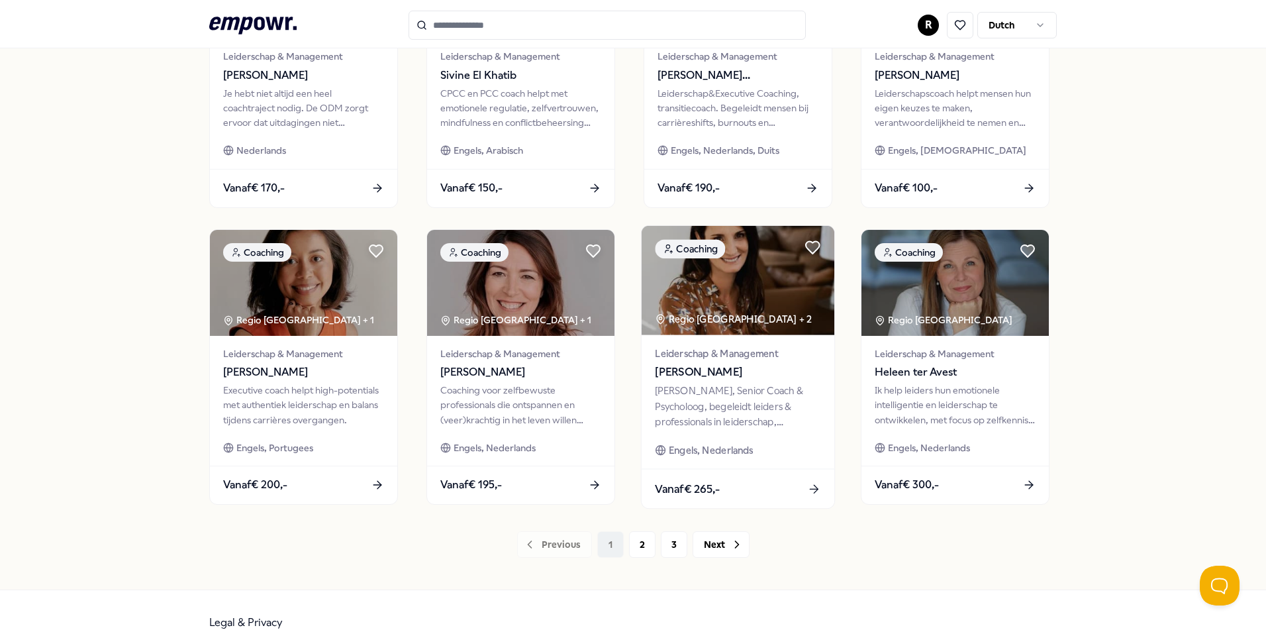
click at [687, 371] on span "[PERSON_NAME]" at bounding box center [738, 371] width 166 height 17
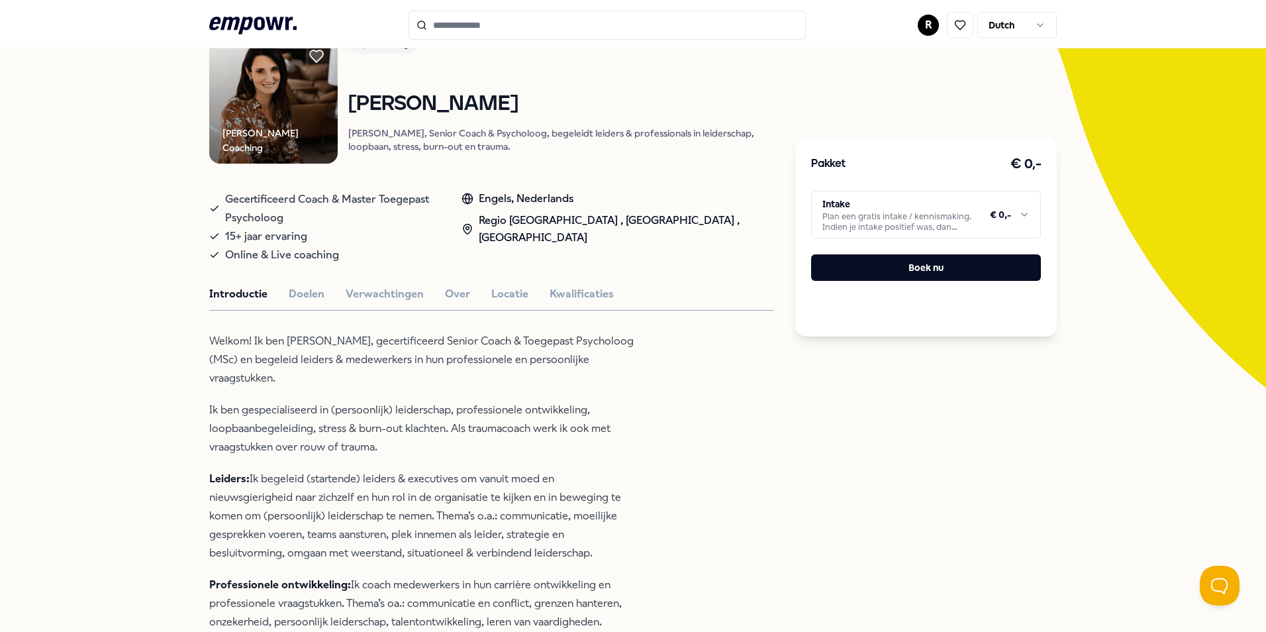
scroll to position [85, 0]
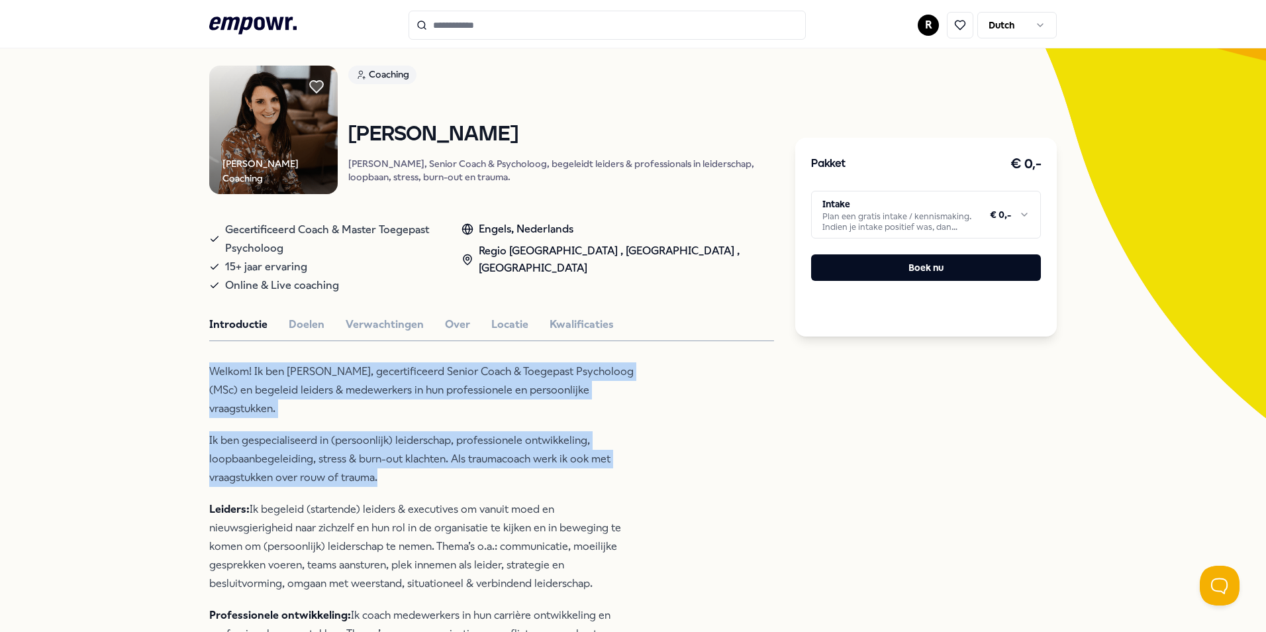
drag, startPoint x: 189, startPoint y: 359, endPoint x: 617, endPoint y: 459, distance: 439.9
drag, startPoint x: 617, startPoint y: 459, endPoint x: 565, endPoint y: 470, distance: 53.5
click at [565, 470] on p "Ik ben gespecialiseerd in (persoonlijk) leiderschap, professionele ontwikkeling…" at bounding box center [424, 459] width 430 height 56
click at [383, 470] on p "Ik ben gespecialiseerd in (persoonlijk) leiderschap, professionele ontwikkeling…" at bounding box center [424, 459] width 430 height 56
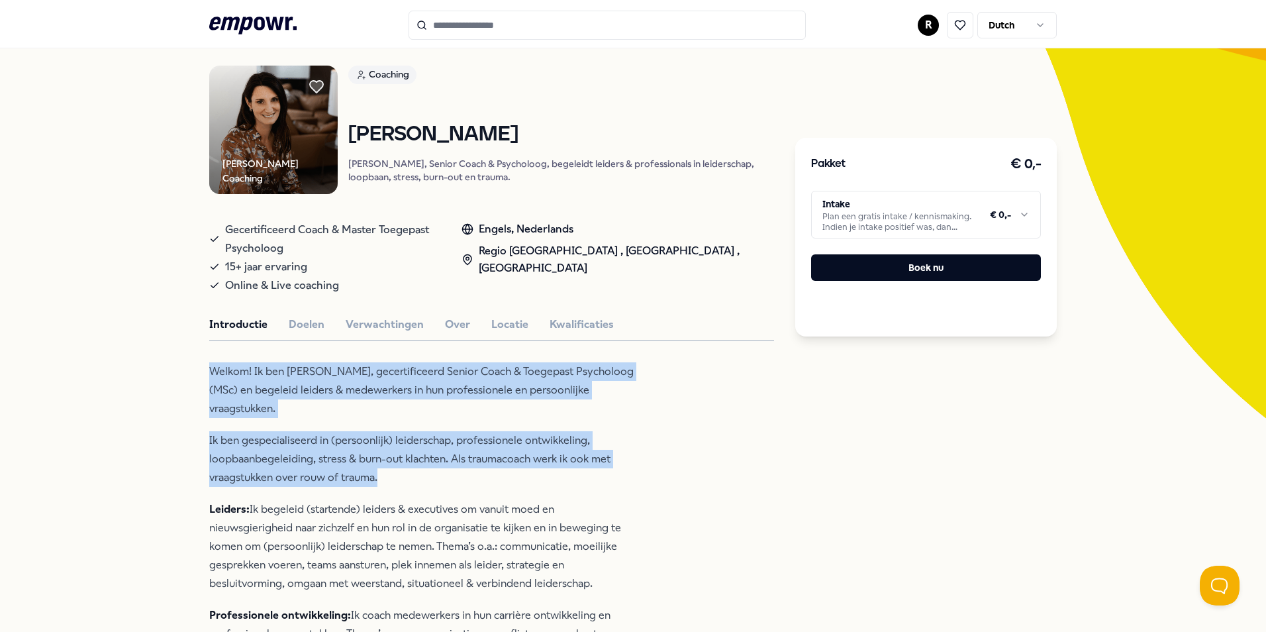
drag, startPoint x: 383, startPoint y: 470, endPoint x: 196, endPoint y: 346, distance: 224.6
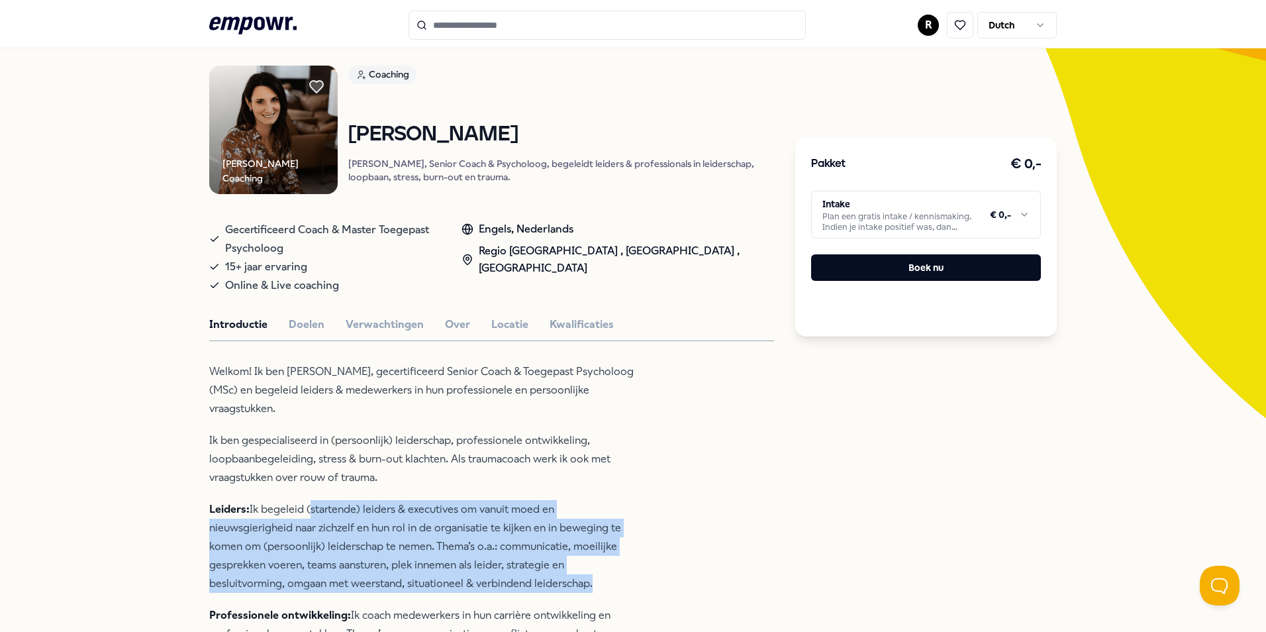
drag, startPoint x: 306, startPoint y: 494, endPoint x: 595, endPoint y: 573, distance: 299.2
click at [595, 573] on p "Leiders: Ik begeleid (startende) leiders & executives om vanuit moed en nieuwsg…" at bounding box center [424, 546] width 430 height 93
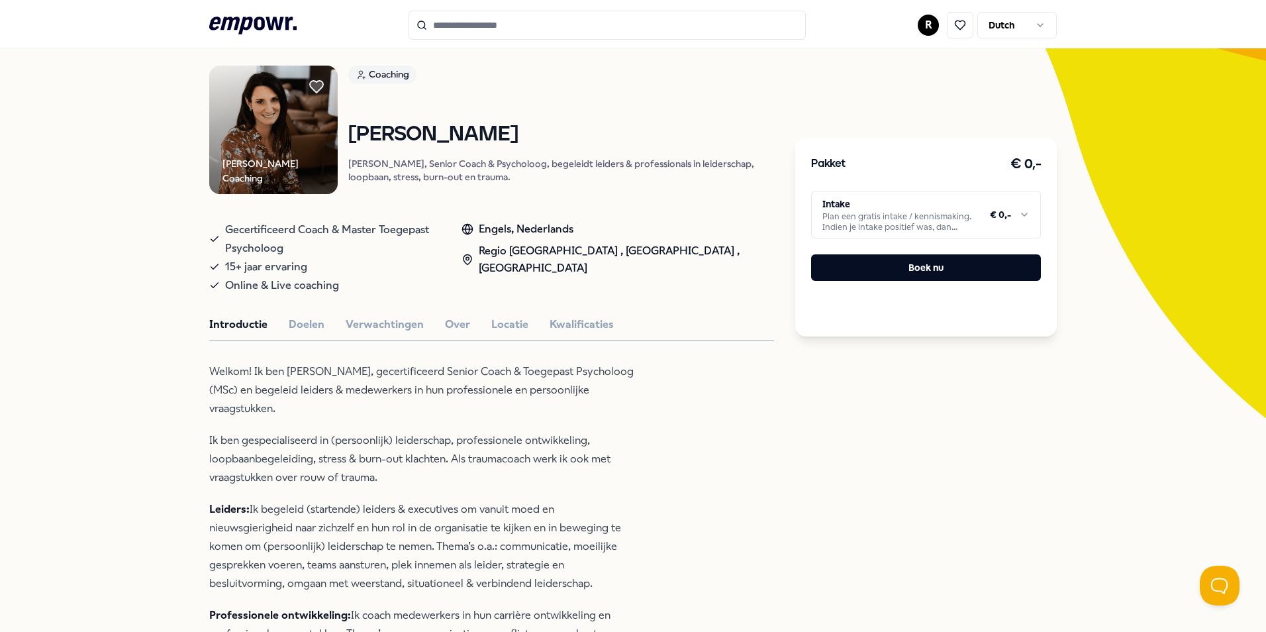
drag, startPoint x: 595, startPoint y: 573, endPoint x: 610, endPoint y: 582, distance: 18.4
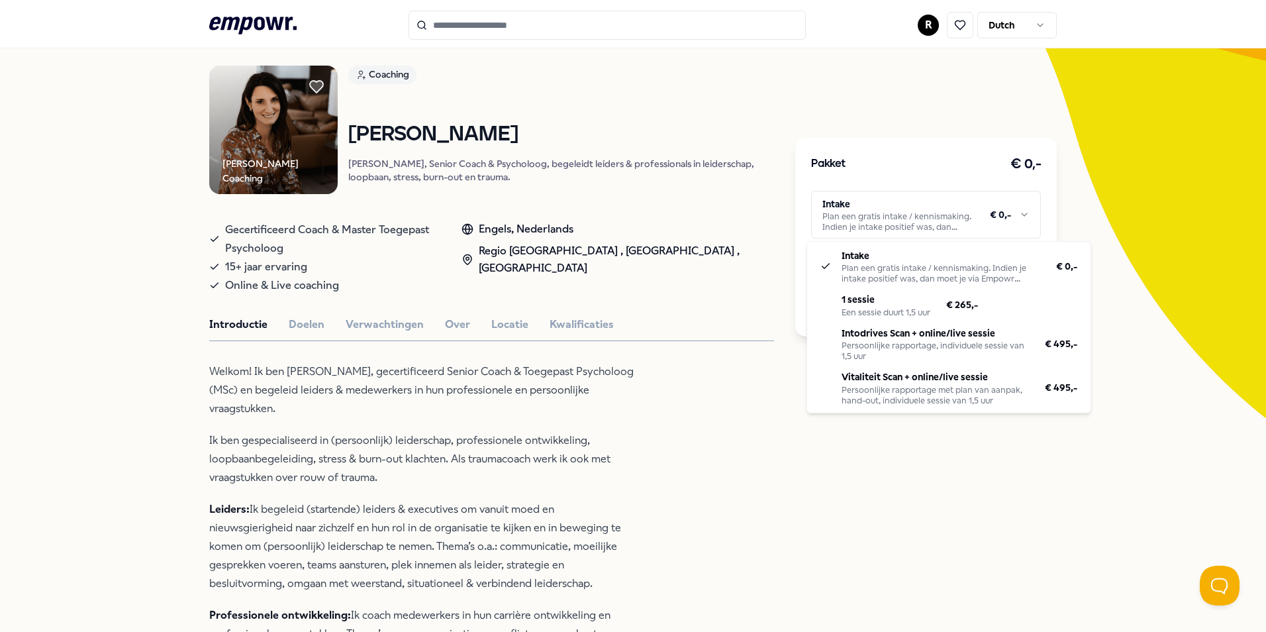
click at [1014, 218] on html ".empowr-logo_svg__cls-1{fill:#03032f} R Dutch Alle categorieën Self-care librar…" at bounding box center [633, 316] width 1266 height 632
click at [1017, 223] on html ".empowr-logo_svg__cls-1{fill:#03032f} R Dutch Alle categorieën Self-care librar…" at bounding box center [633, 316] width 1266 height 632
click at [1088, 155] on html ".empowr-logo_svg__cls-1{fill:#03032f} R Dutch Alle categorieën Self-care librar…" at bounding box center [633, 316] width 1266 height 632
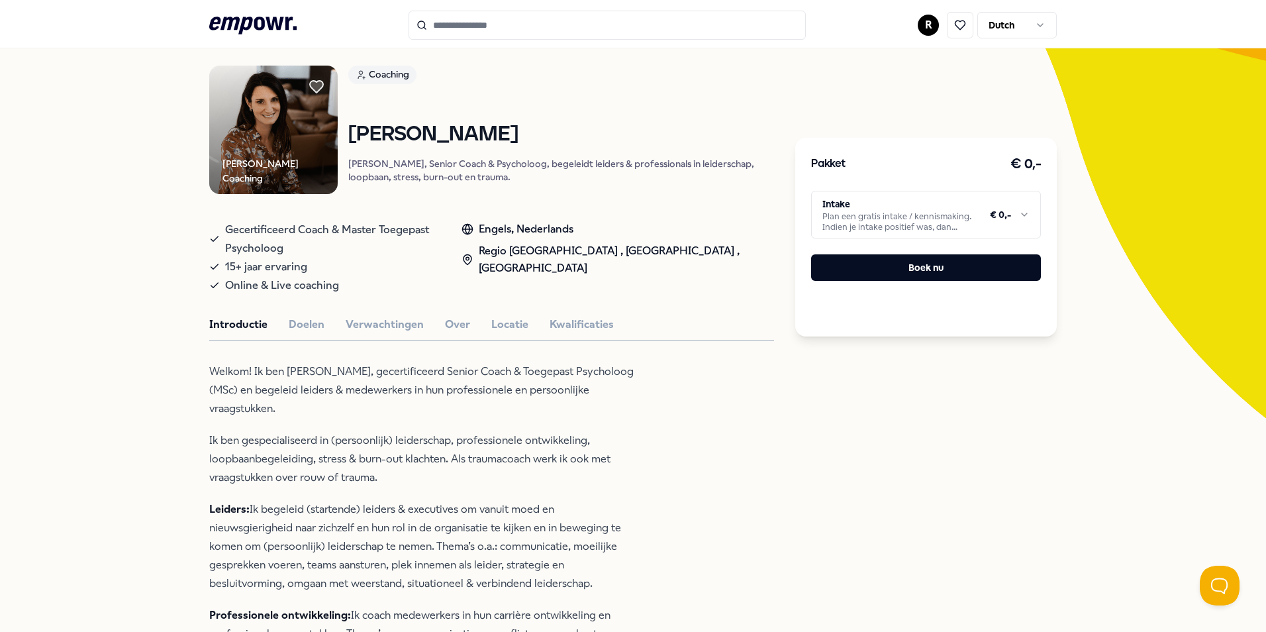
click at [955, 225] on html ".empowr-logo_svg__cls-1{fill:#03032f} R Dutch Alle categorieën Self-care librar…" at bounding box center [633, 316] width 1266 height 632
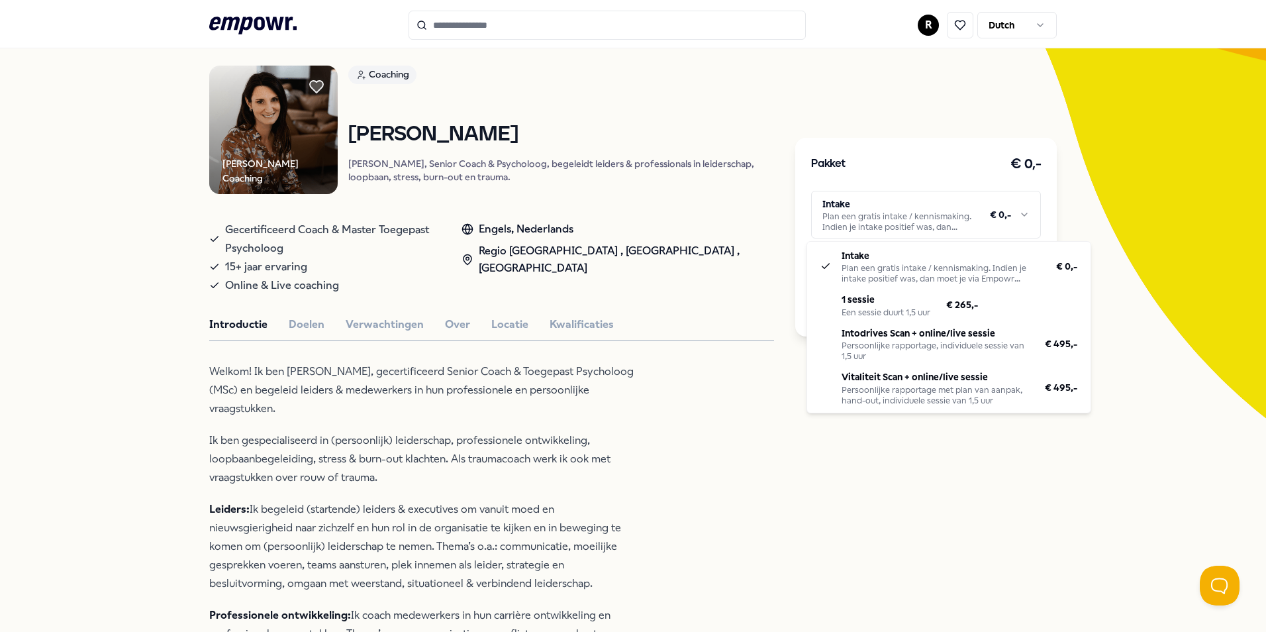
click at [957, 225] on html ".empowr-logo_svg__cls-1{fill:#03032f} R Dutch Alle categorieën Self-care librar…" at bounding box center [633, 316] width 1266 height 632
click at [1026, 216] on html ".empowr-logo_svg__cls-1{fill:#03032f} R Dutch Alle categorieën Self-care librar…" at bounding box center [633, 316] width 1266 height 632
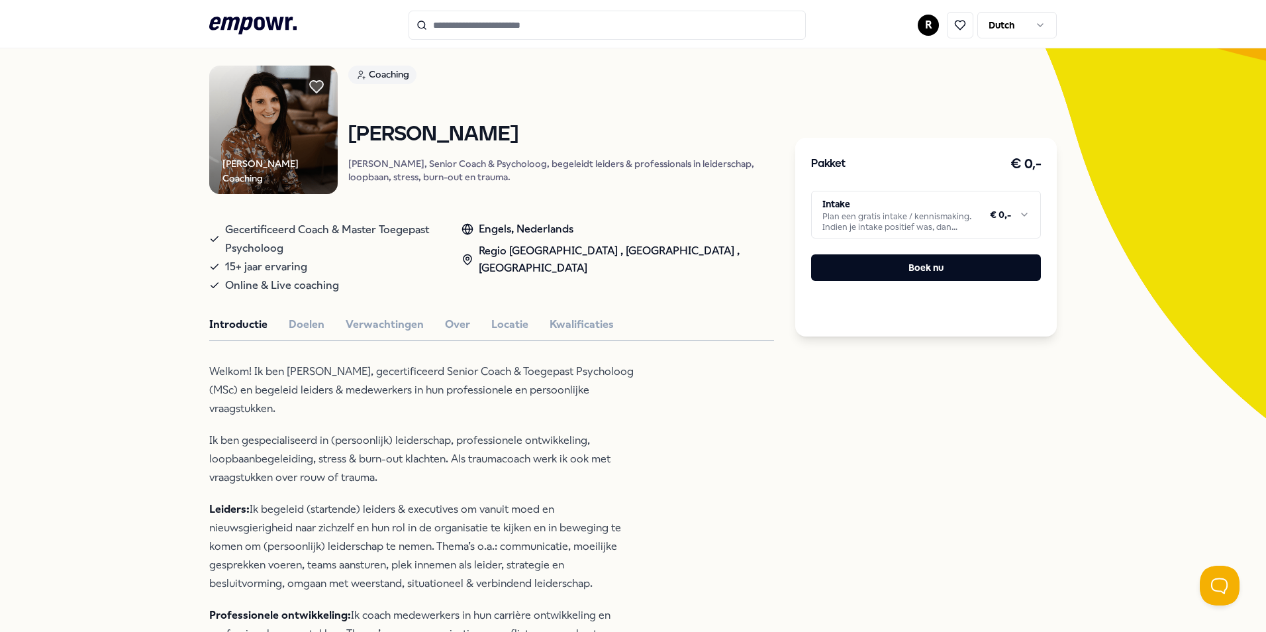
drag, startPoint x: 980, startPoint y: 272, endPoint x: 1095, endPoint y: 229, distance: 123.0
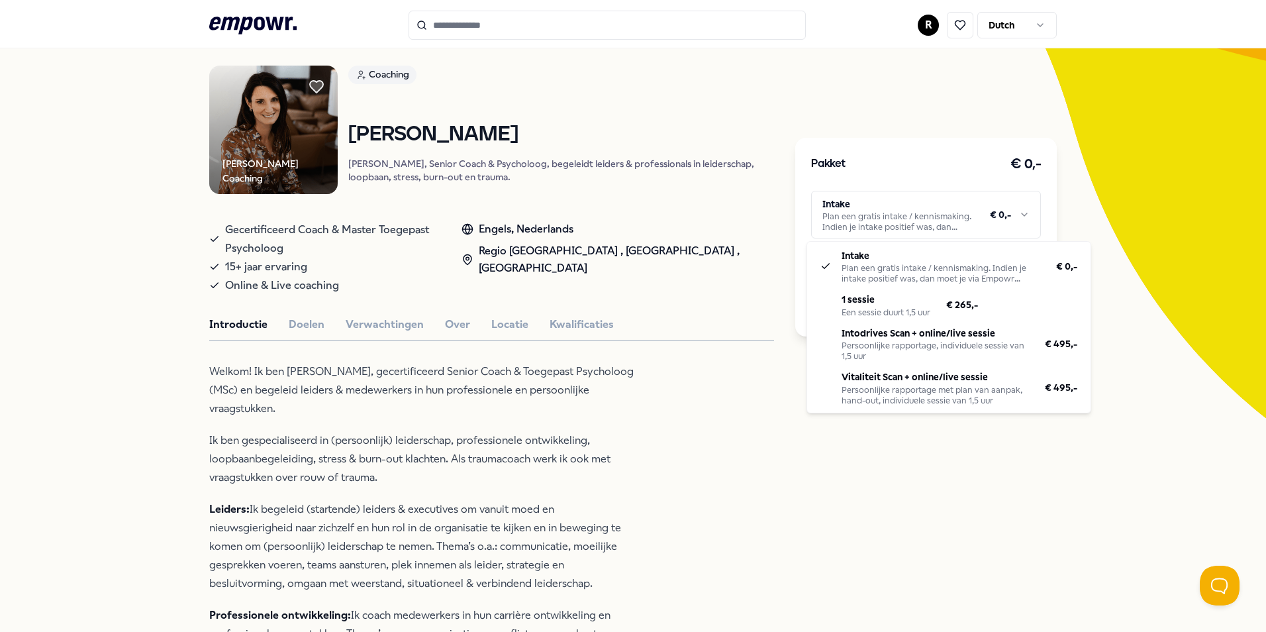
click at [1018, 222] on html ".empowr-logo_svg__cls-1{fill:#03032f} R Dutch Alle categorieën Self-care librar…" at bounding box center [633, 316] width 1266 height 632
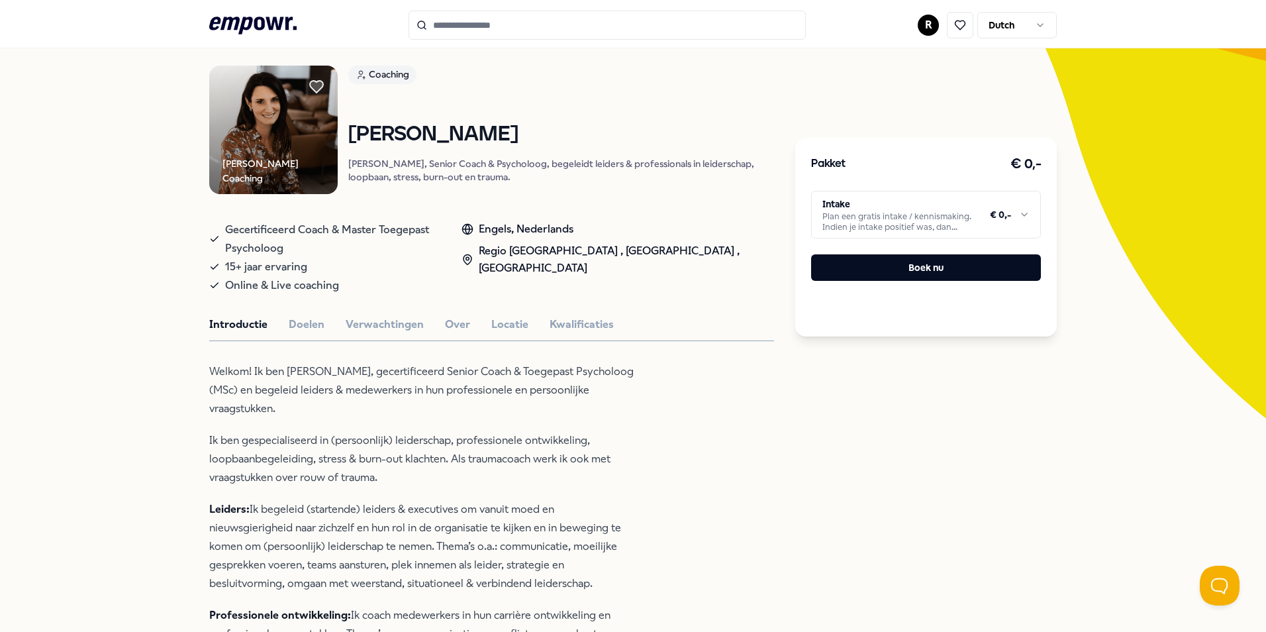
click at [306, 310] on html ".empowr-logo_svg__cls-1{fill:#03032f} R Dutch Alle categorieën Self-care librar…" at bounding box center [633, 316] width 1266 height 632
click at [305, 316] on button "Doelen" at bounding box center [307, 324] width 36 height 17
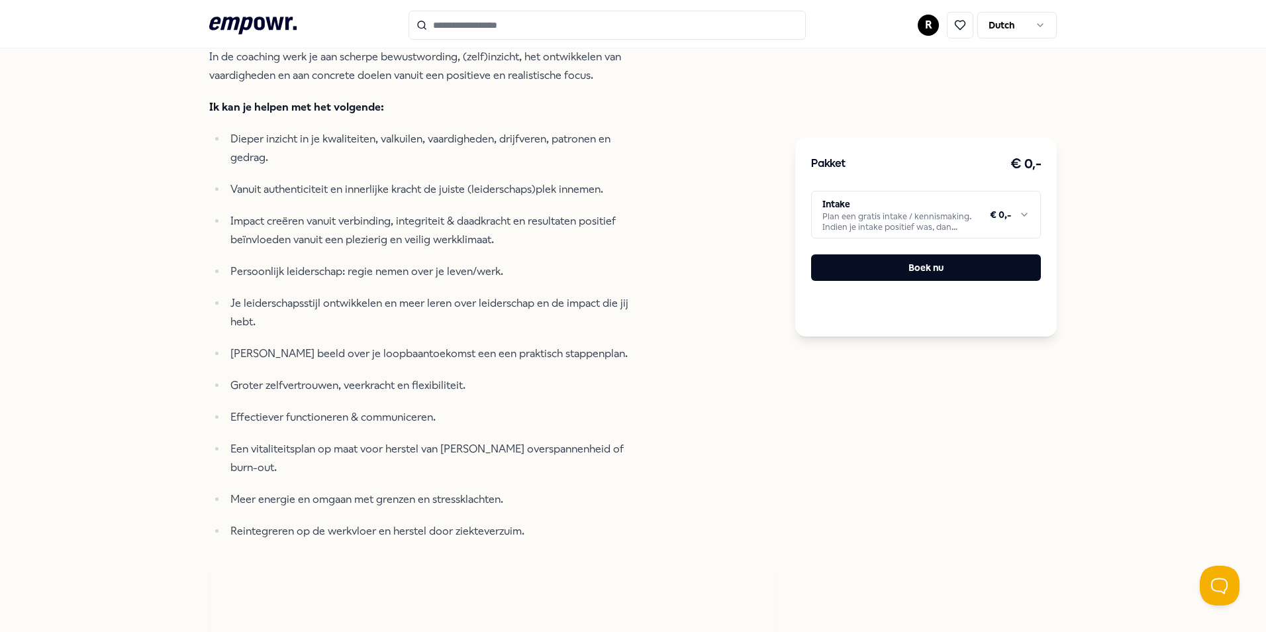
scroll to position [483, 0]
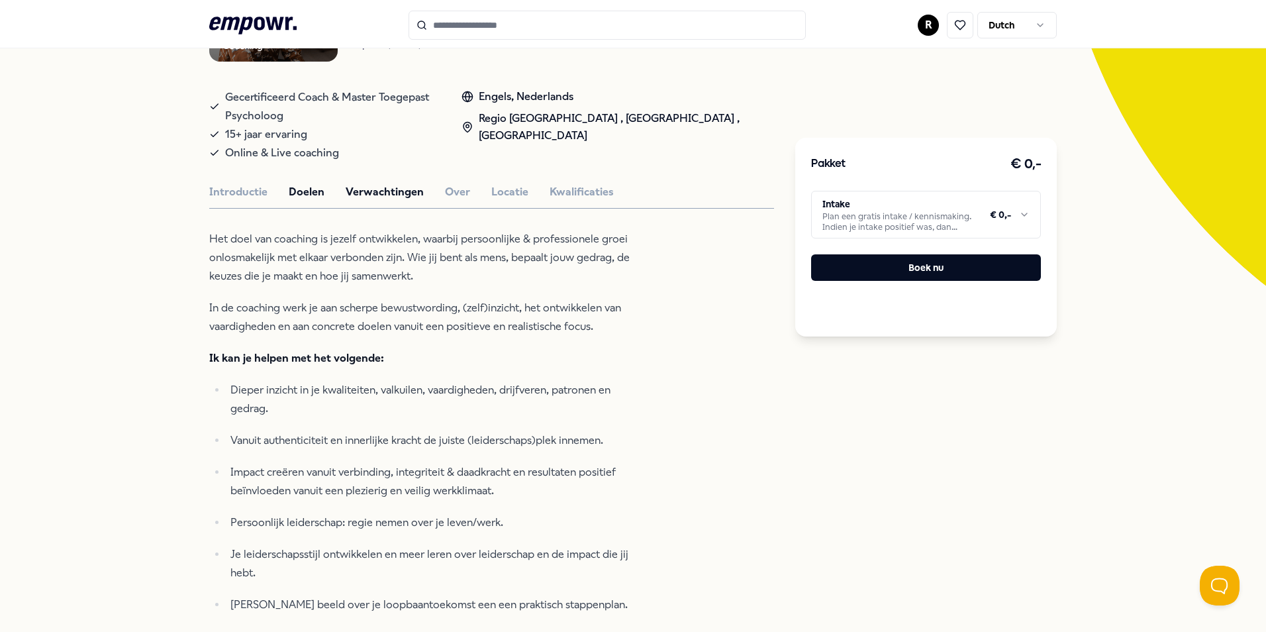
click at [376, 183] on button "Verwachtingen" at bounding box center [385, 191] width 78 height 17
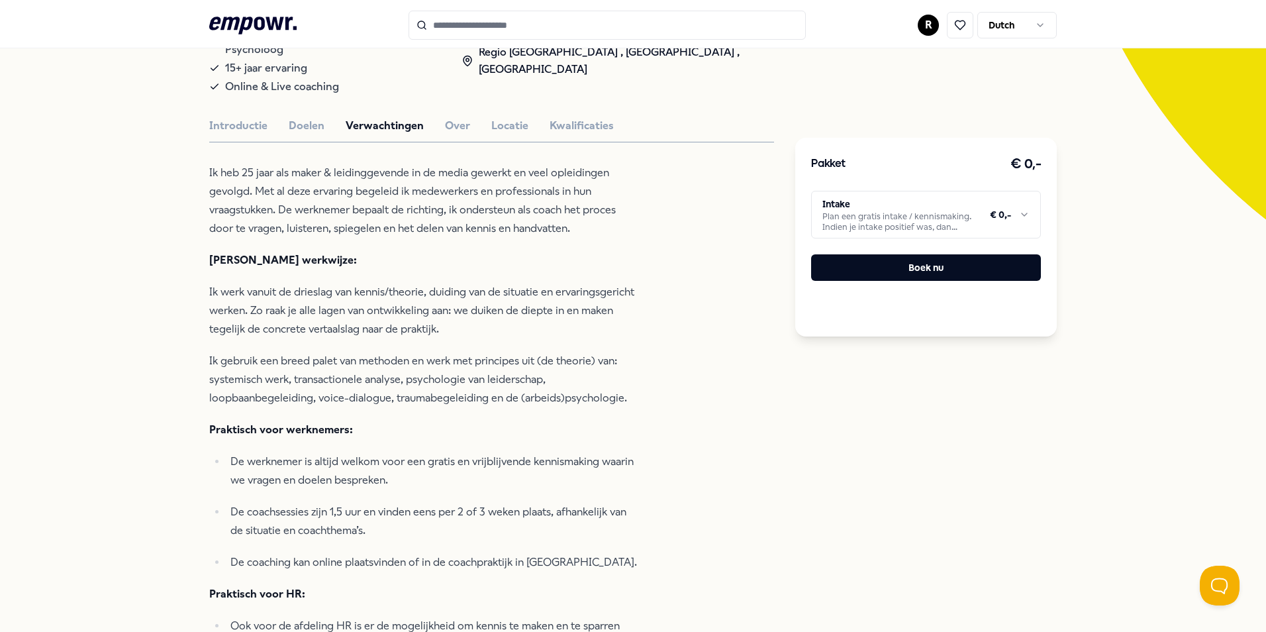
scroll to position [265, 0]
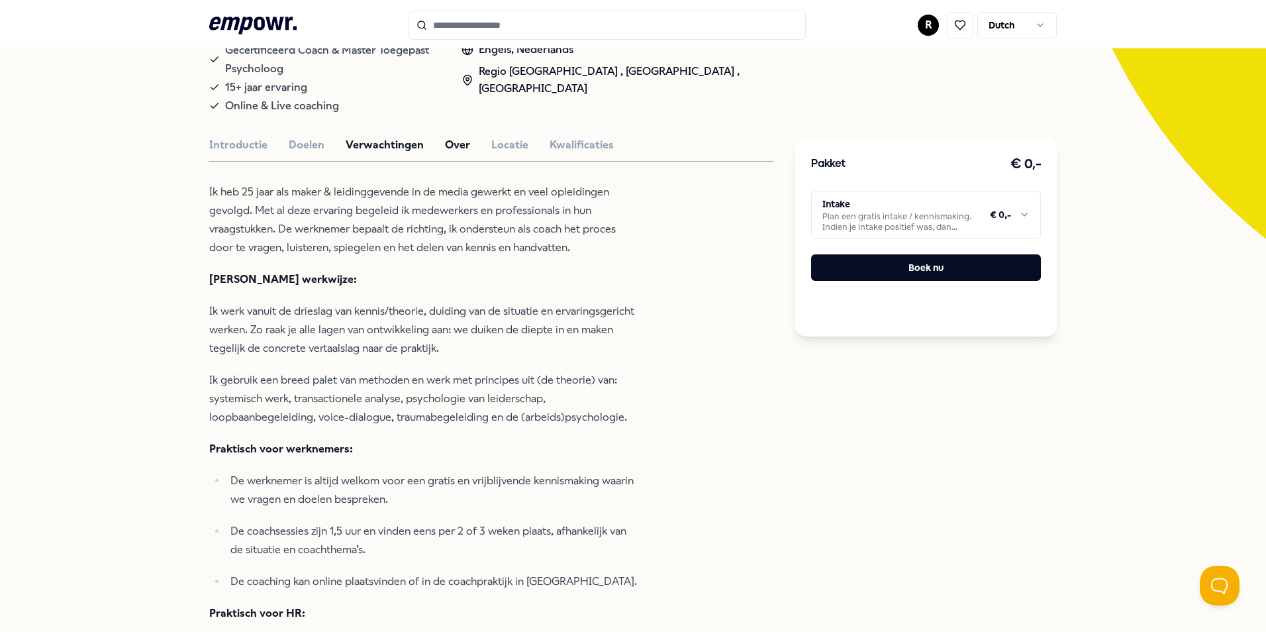
click at [454, 136] on button "Over" at bounding box center [457, 144] width 25 height 17
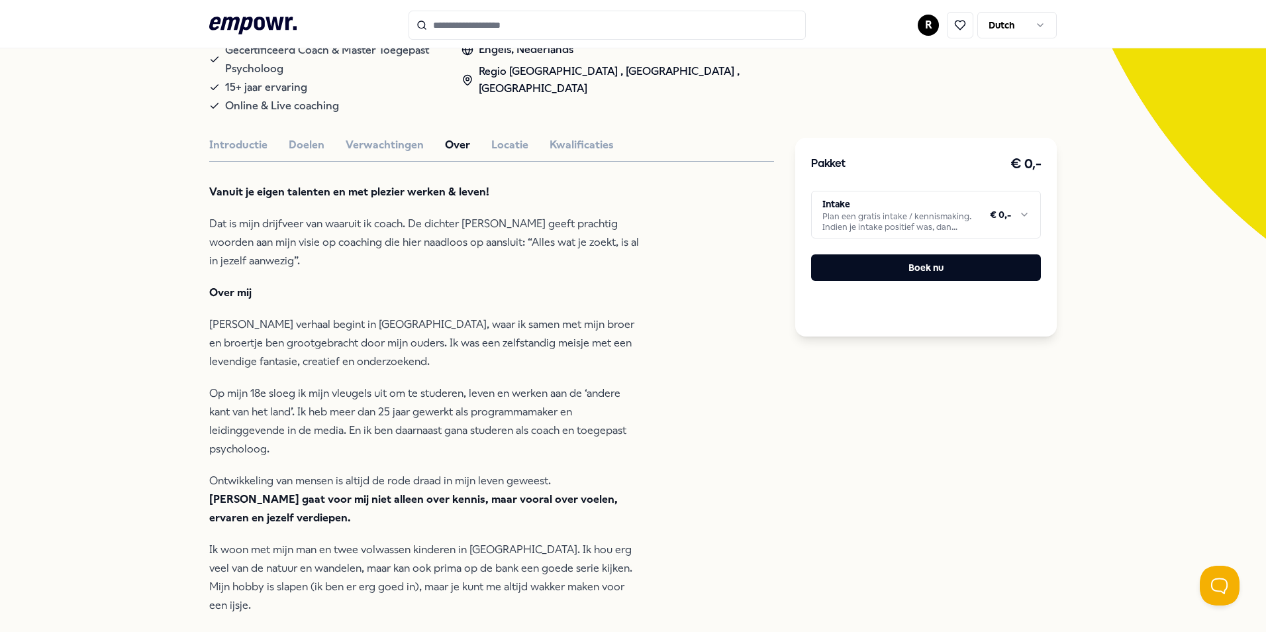
click at [501, 136] on button "Locatie" at bounding box center [509, 144] width 37 height 17
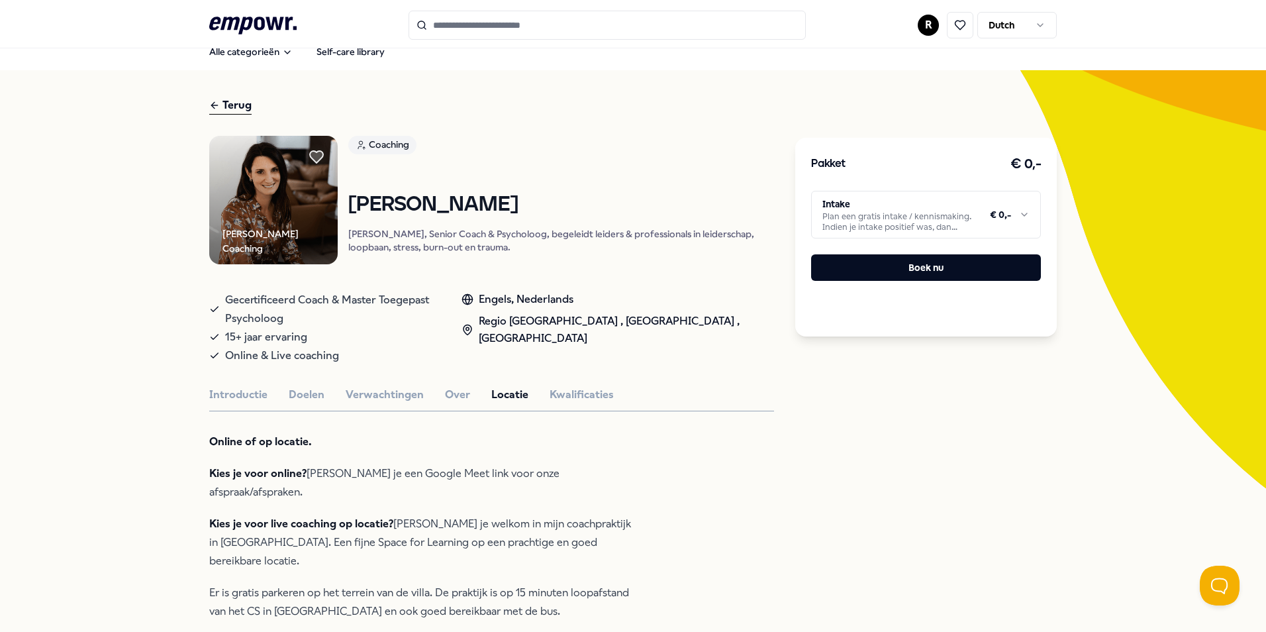
scroll to position [0, 0]
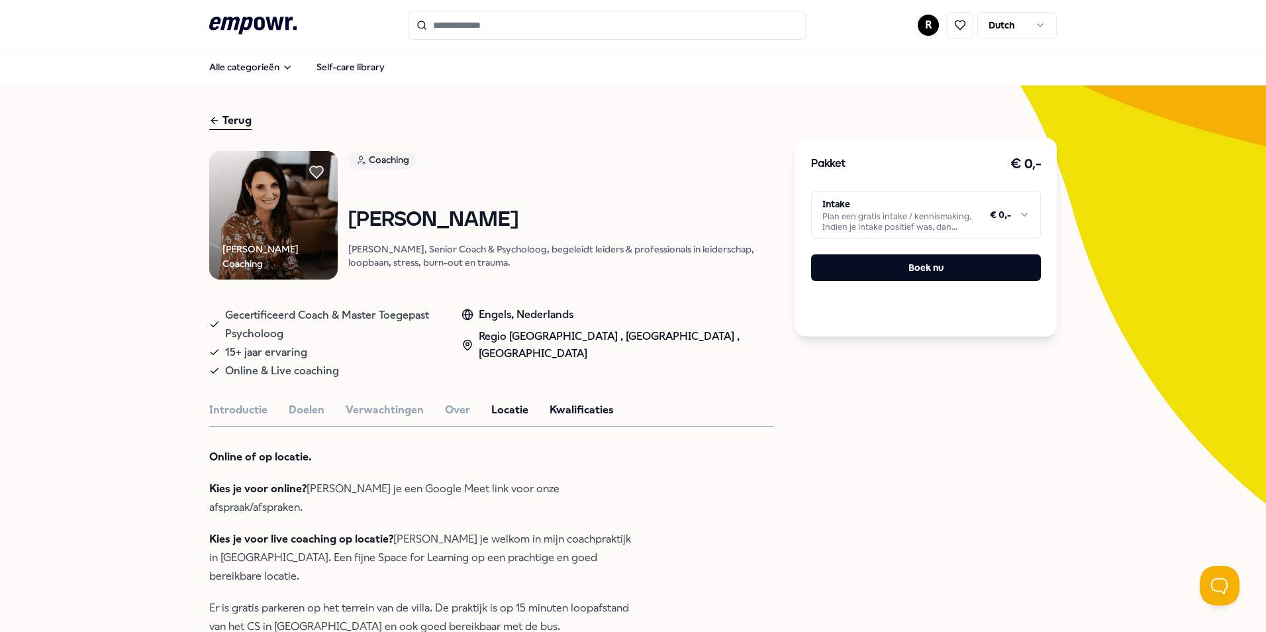
click at [576, 401] on button "Kwalificaties" at bounding box center [581, 409] width 64 height 17
